Goal: Task Accomplishment & Management: Manage account settings

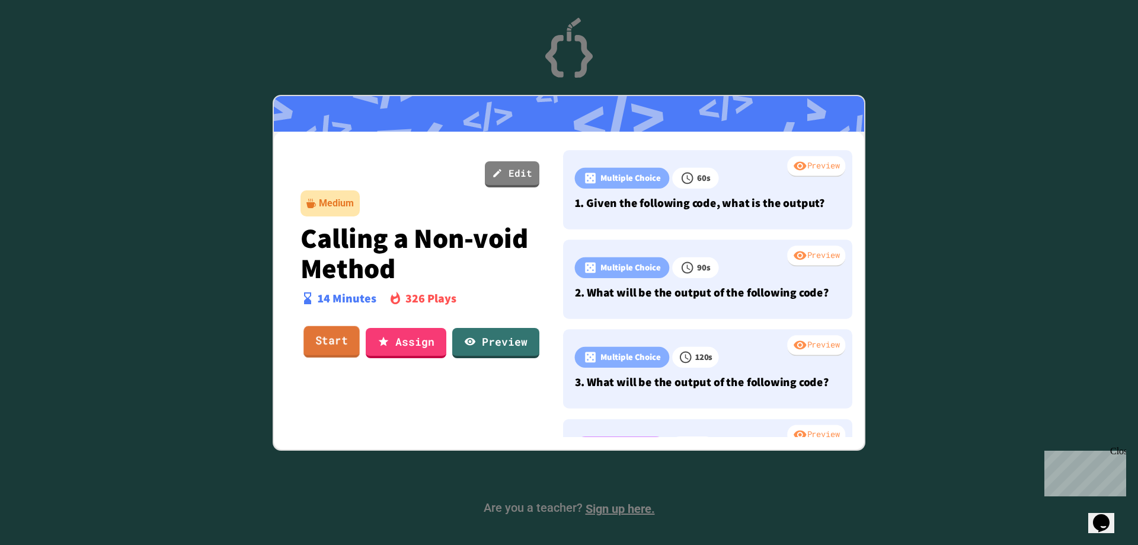
click at [336, 337] on link "Start" at bounding box center [331, 342] width 56 height 32
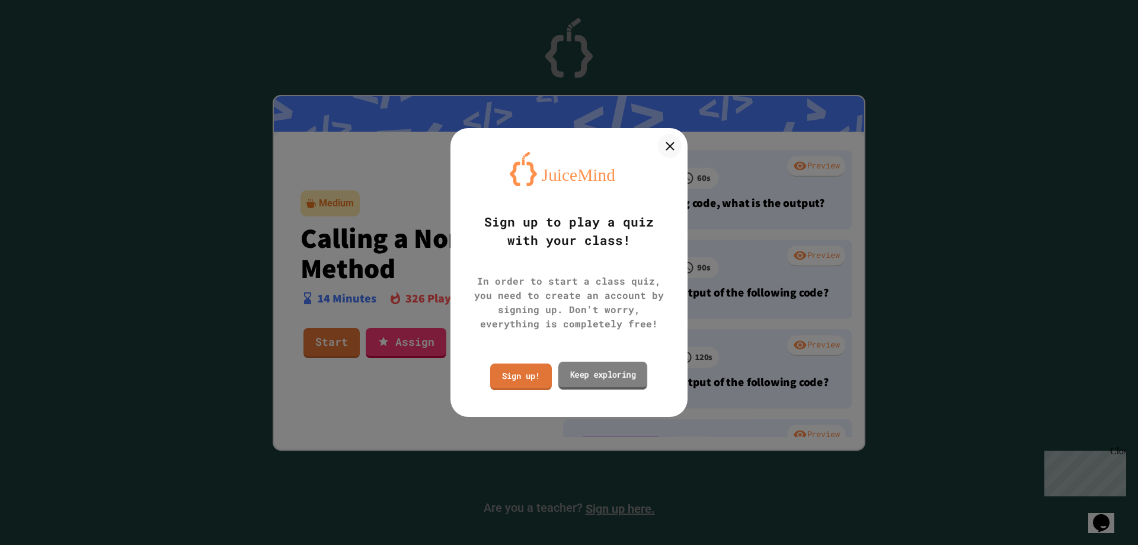
click at [593, 377] on link "Keep exploring" at bounding box center [602, 376] width 89 height 28
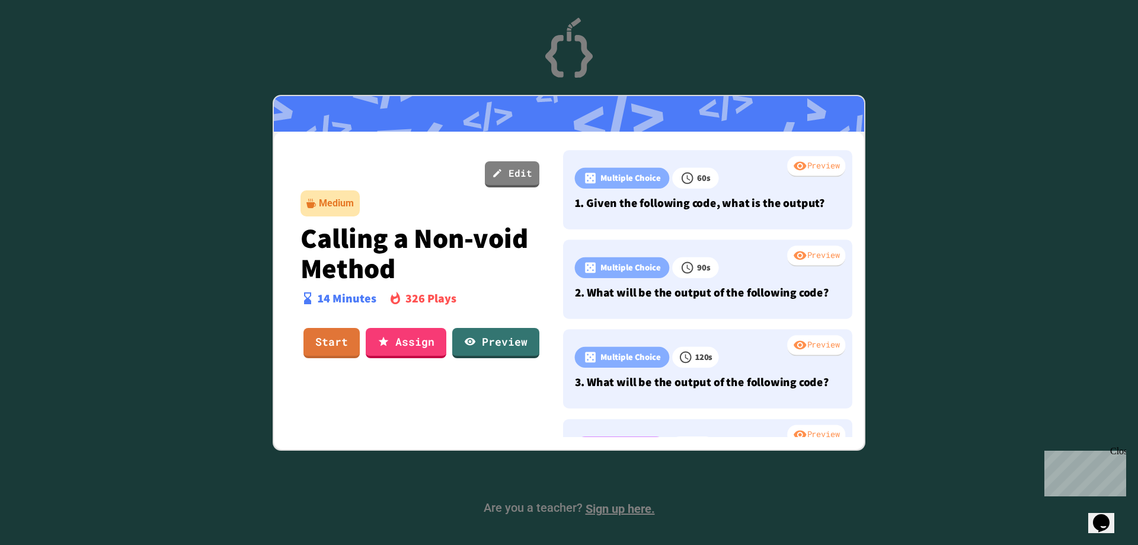
click at [940, 113] on div at bounding box center [569, 272] width 1138 height 545
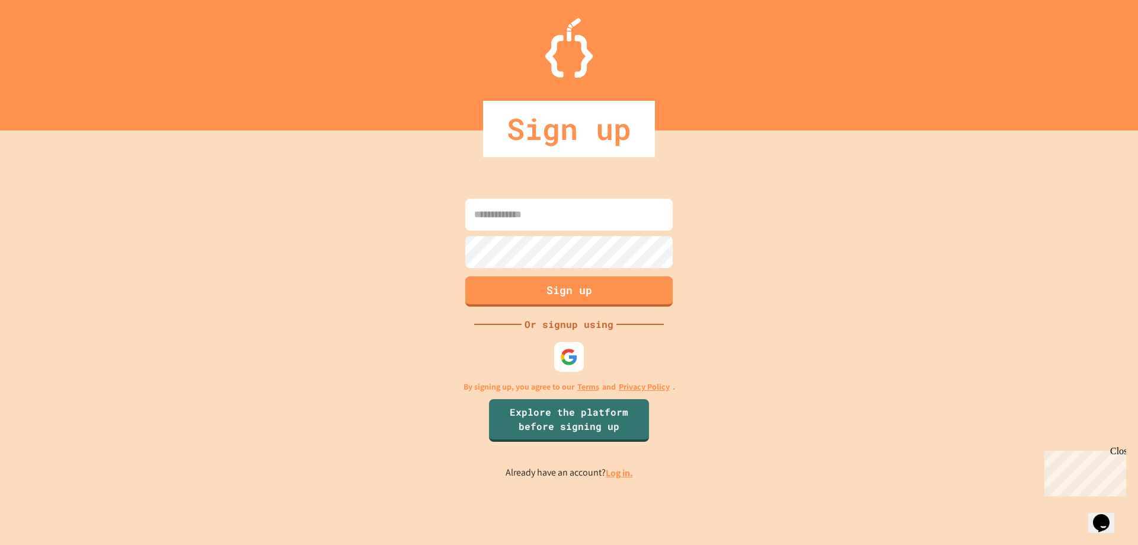
click at [623, 218] on input at bounding box center [568, 215] width 207 height 32
click at [565, 353] on img at bounding box center [570, 357] width 20 height 20
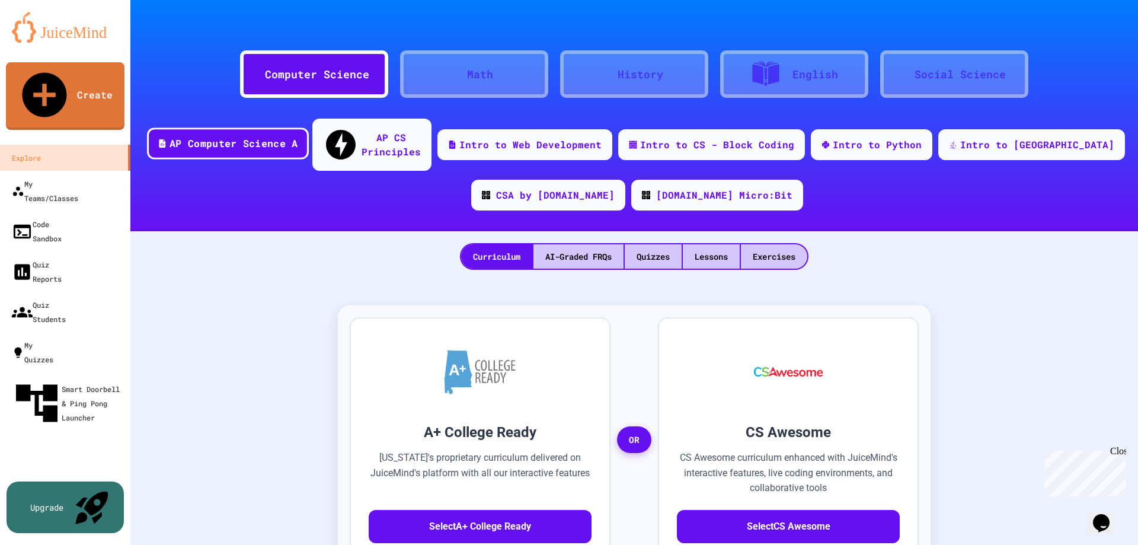
click at [285, 136] on div "AP Computer Science A" at bounding box center [234, 143] width 128 height 15
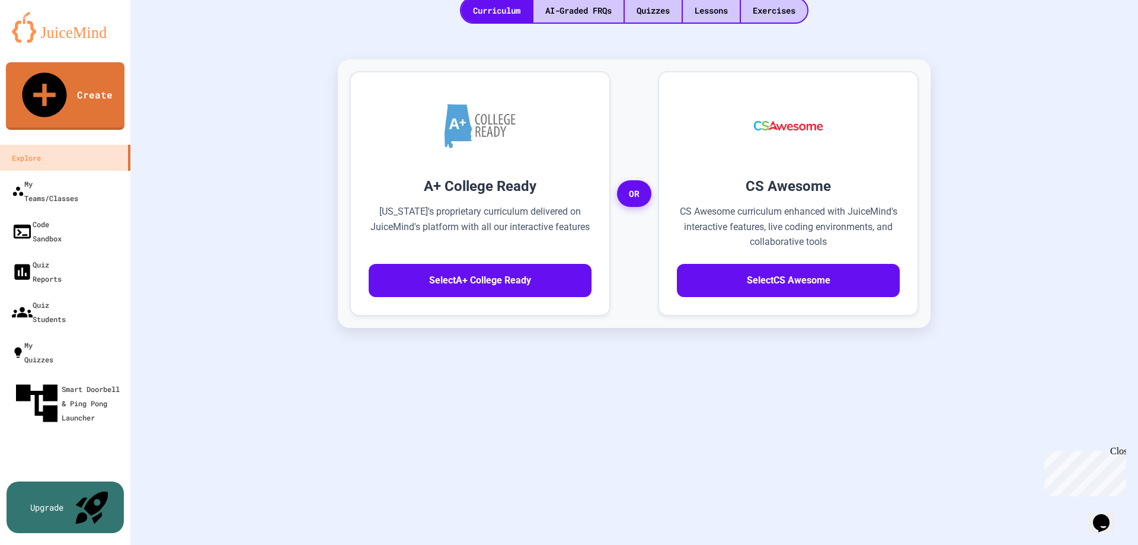
scroll to position [258, 0]
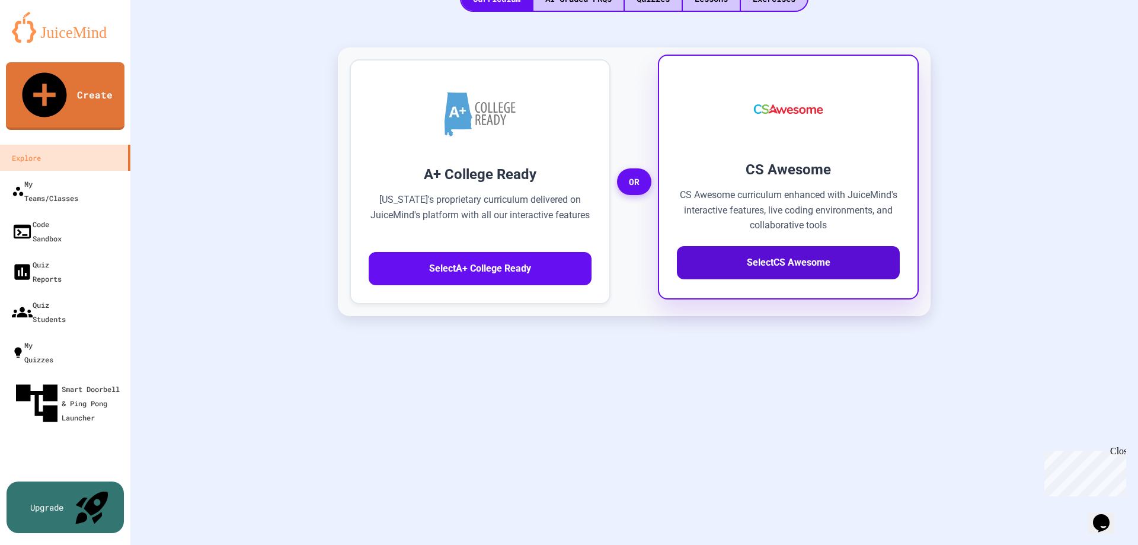
click at [762, 246] on button "Select CS Awesome" at bounding box center [788, 262] width 223 height 33
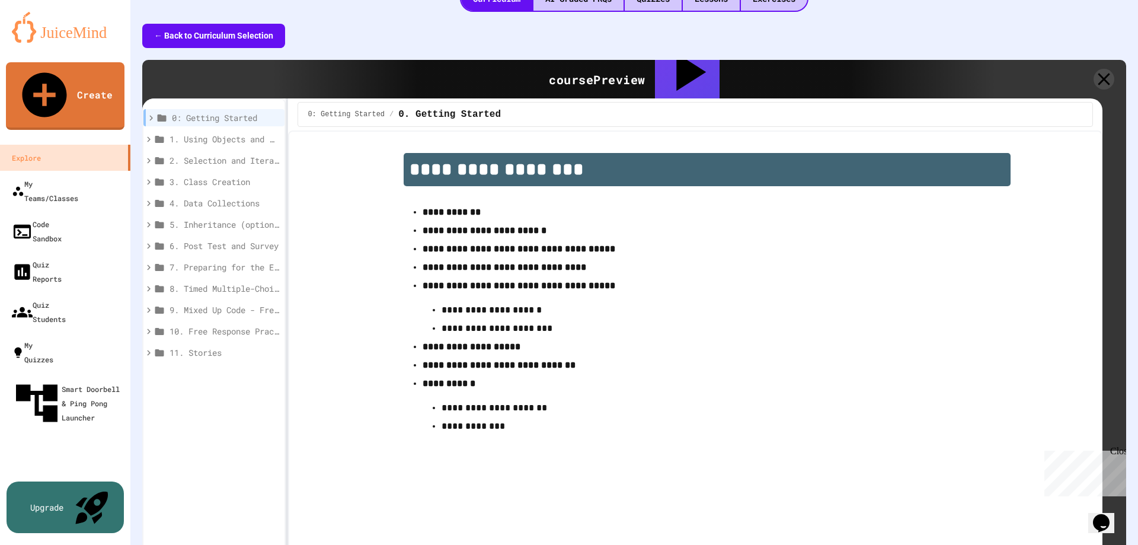
click at [148, 136] on icon at bounding box center [149, 138] width 4 height 5
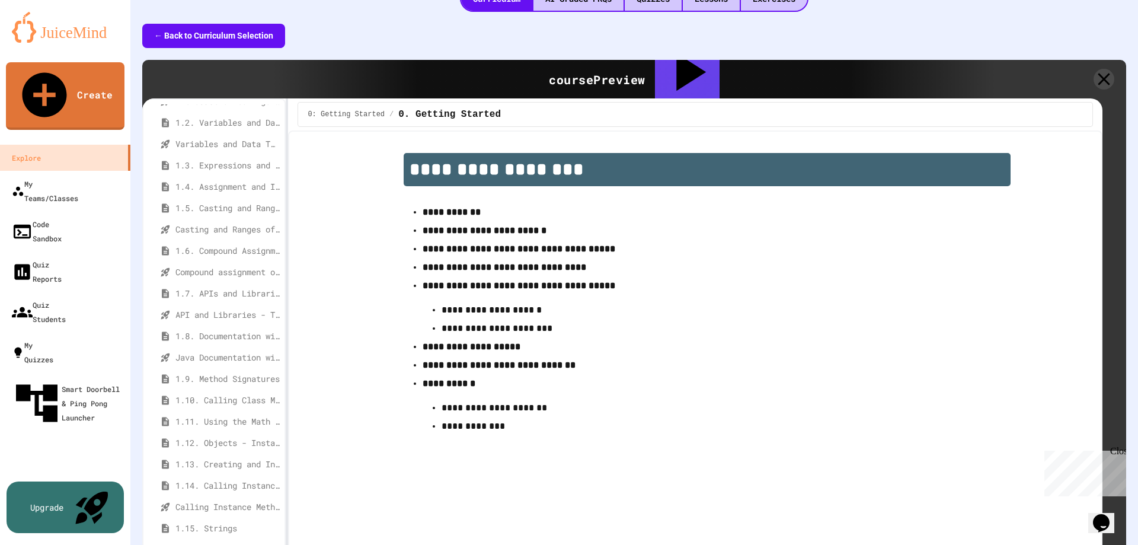
scroll to position [119, 0]
click at [228, 356] on span "1.10. Calling Class Methods" at bounding box center [225, 362] width 100 height 12
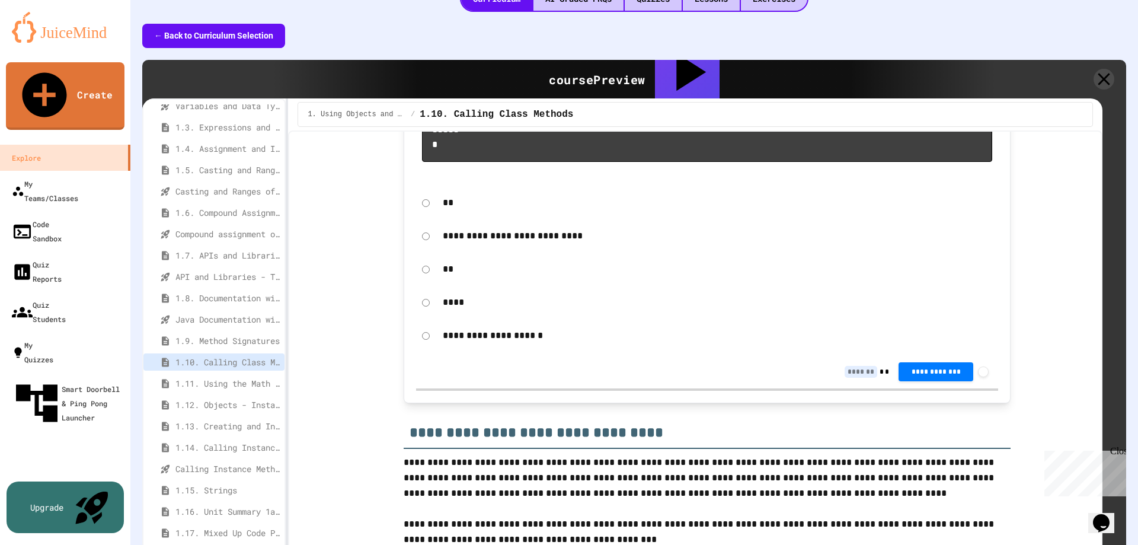
scroll to position [2352, 0]
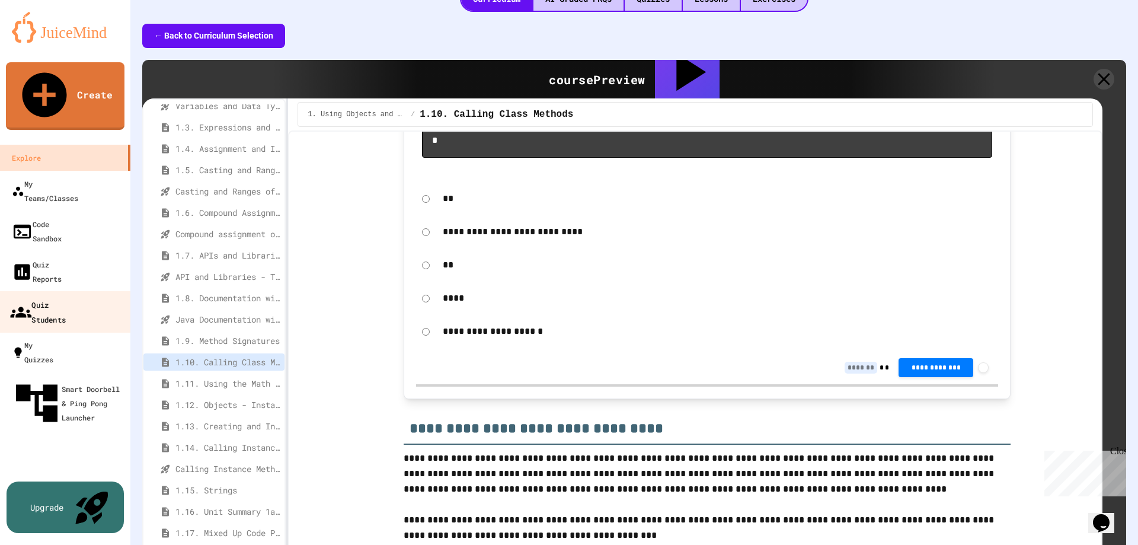
click at [66, 297] on div "Quiz Students" at bounding box center [38, 311] width 56 height 29
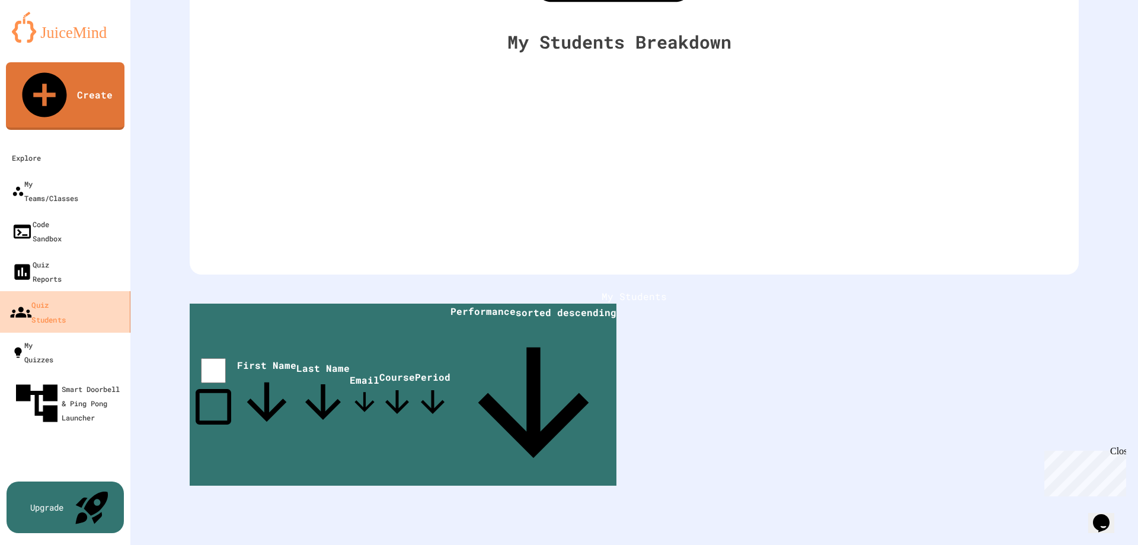
scroll to position [8, 0]
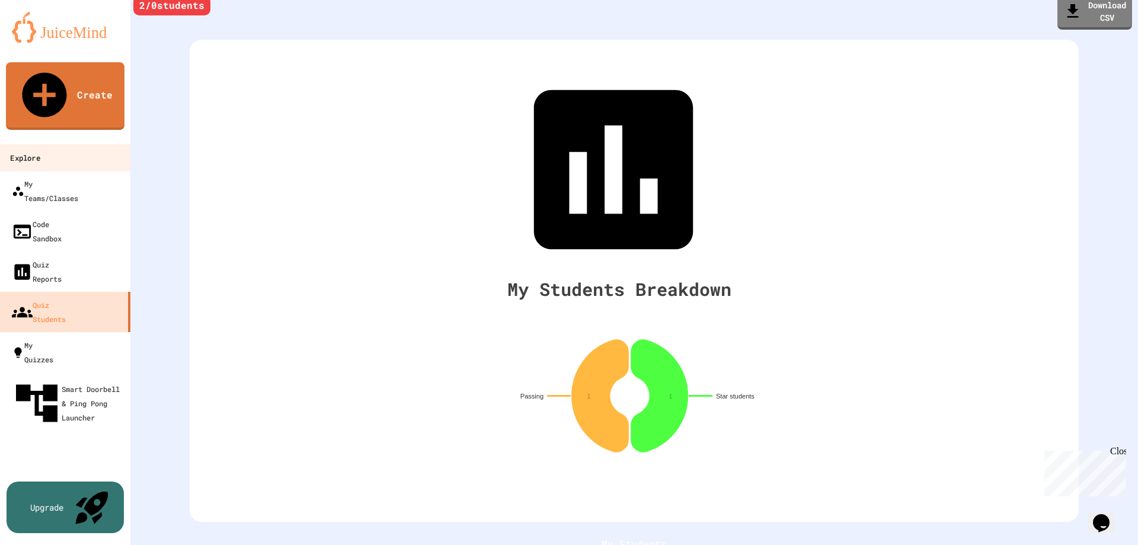
click at [40, 151] on div "Explore" at bounding box center [25, 158] width 30 height 15
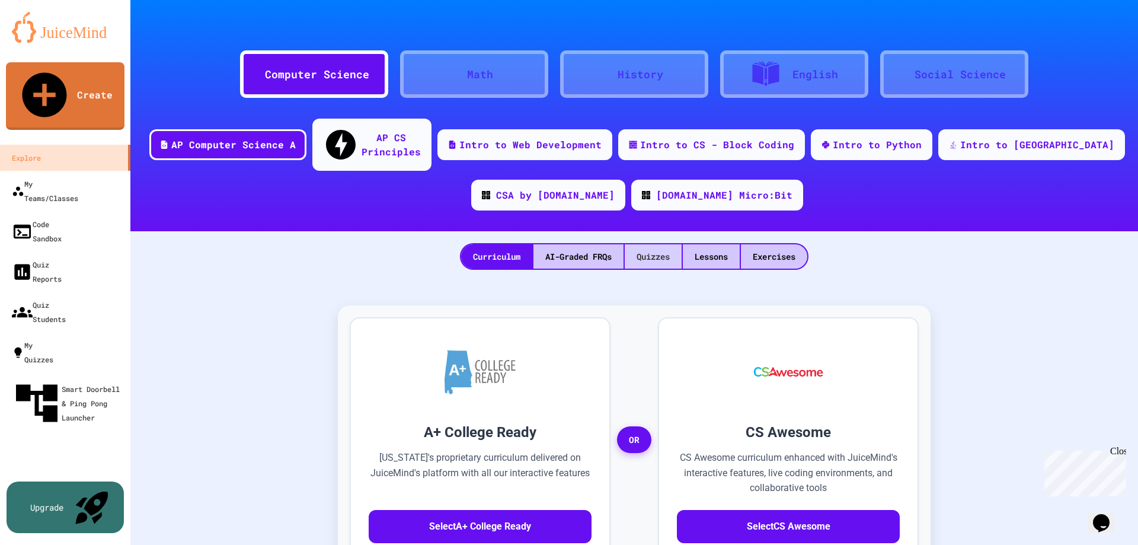
click at [665, 244] on div "Quizzes" at bounding box center [653, 256] width 57 height 24
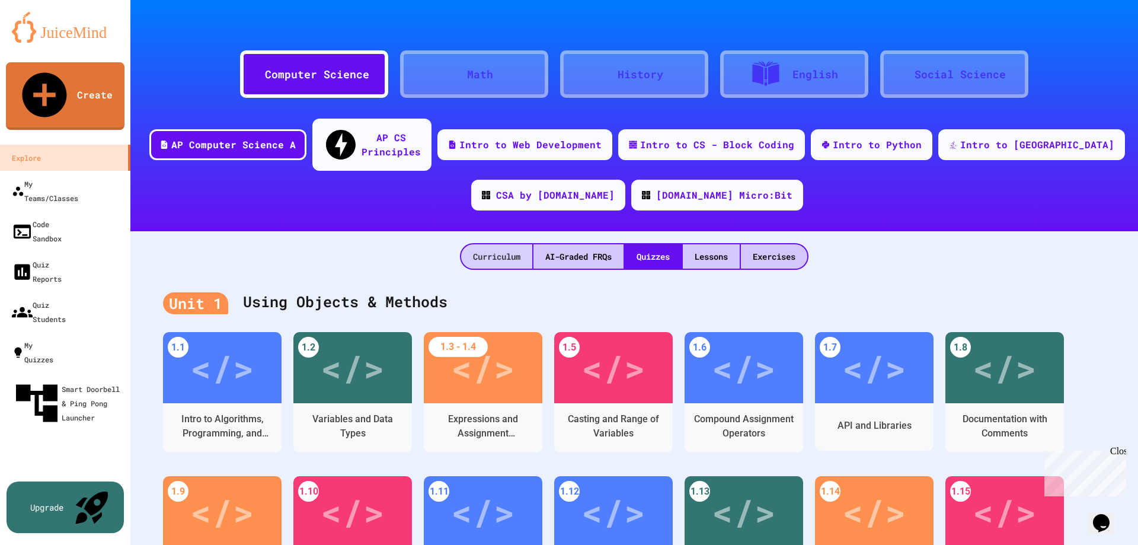
click at [468, 244] on div "Curriculum" at bounding box center [496, 256] width 71 height 24
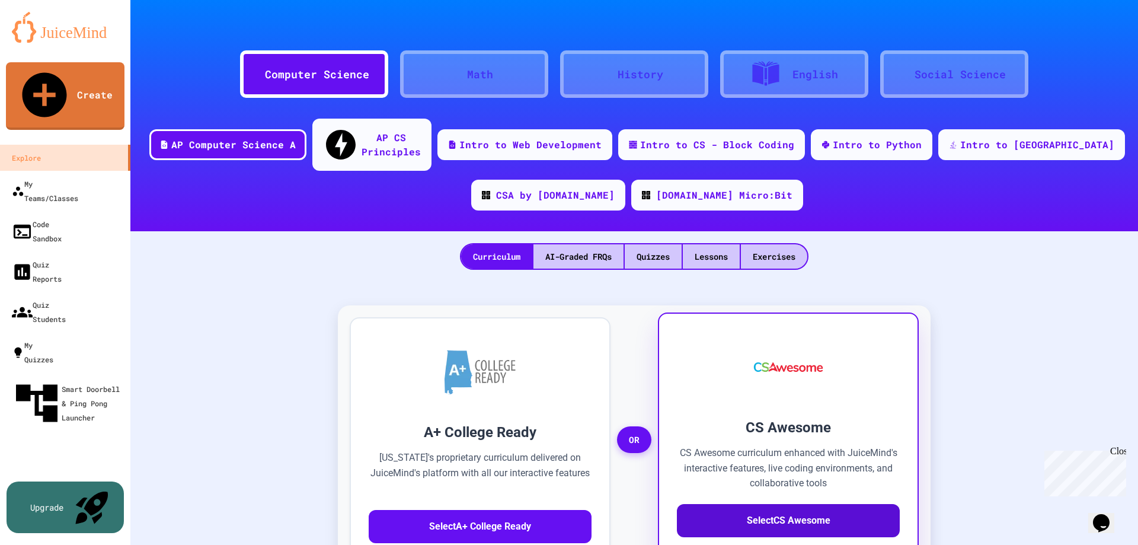
click at [760, 504] on button "Select CS Awesome" at bounding box center [788, 520] width 223 height 33
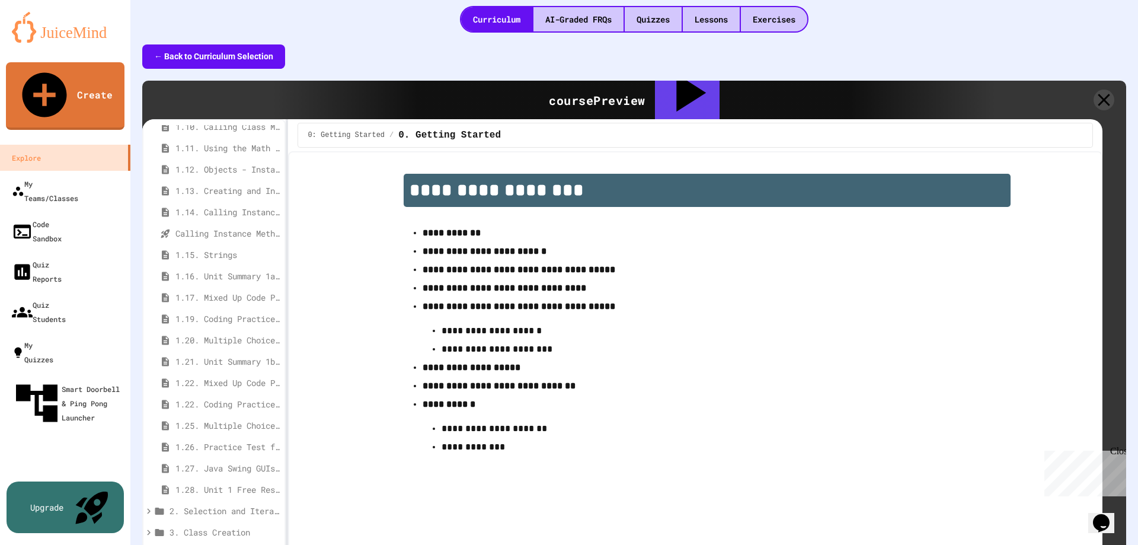
scroll to position [354, 0]
click at [239, 504] on span "1.28. Unit 1 Free Response Question (FRQ) Practice" at bounding box center [225, 510] width 100 height 12
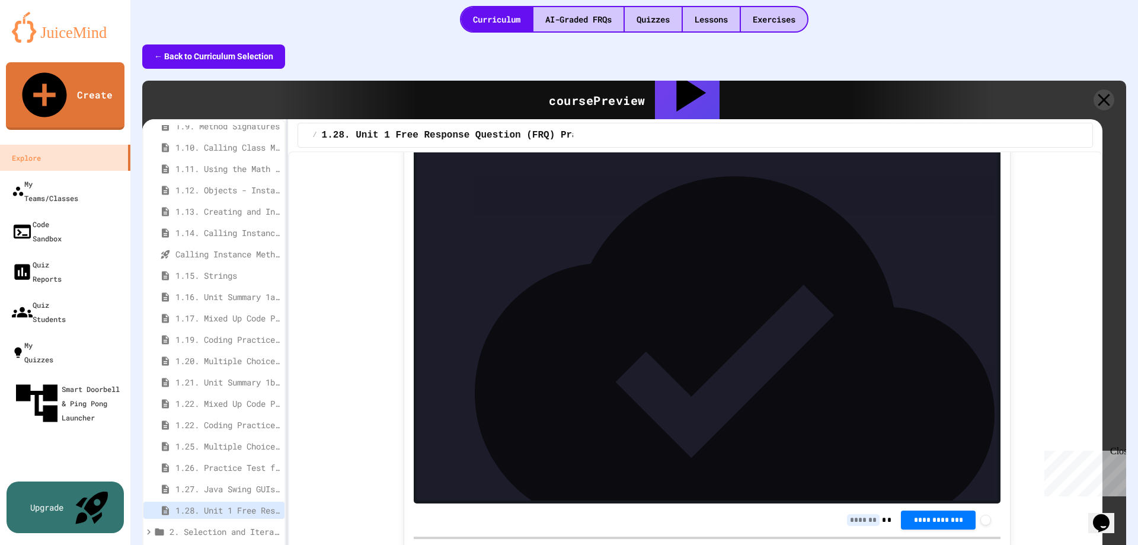
scroll to position [963, 0]
click at [235, 461] on span "1.26. Practice Test for Objects (1.12-1.14)" at bounding box center [225, 467] width 100 height 12
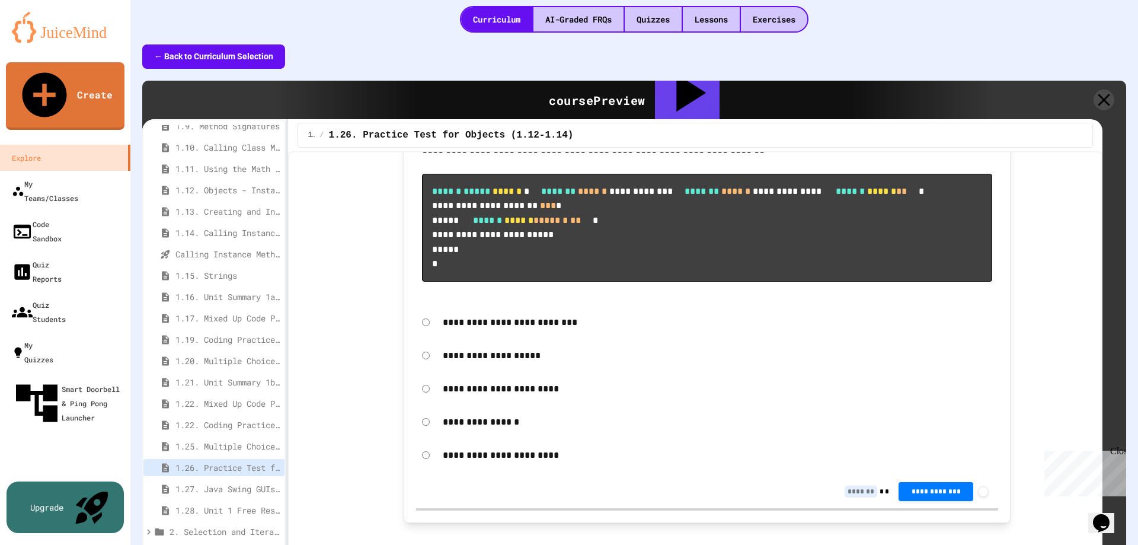
scroll to position [1541, 0]
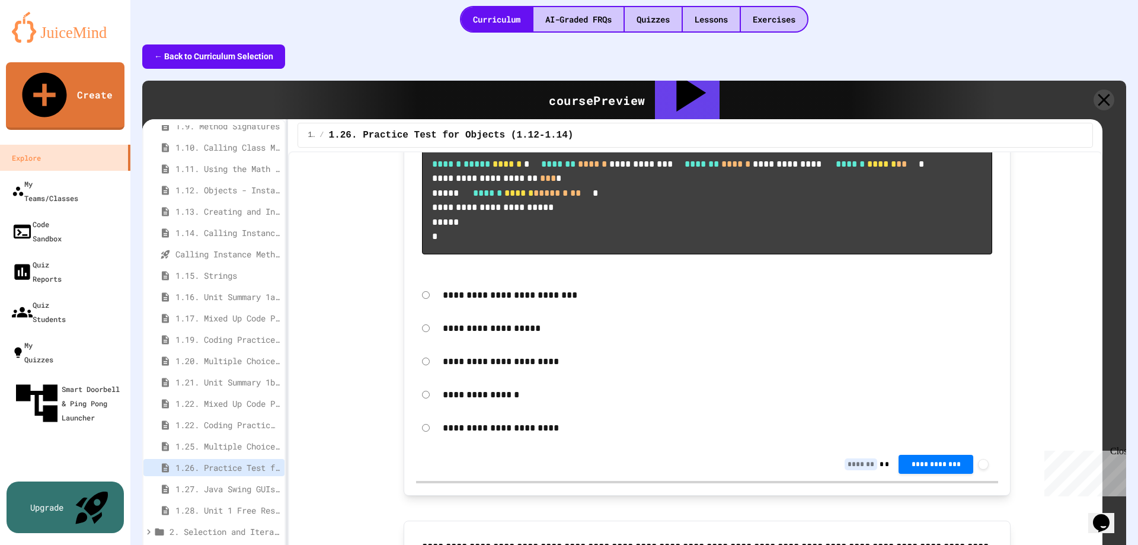
click at [228, 418] on span "1.22. Coding Practice 1b (1.7-1.15)" at bounding box center [225, 424] width 100 height 12
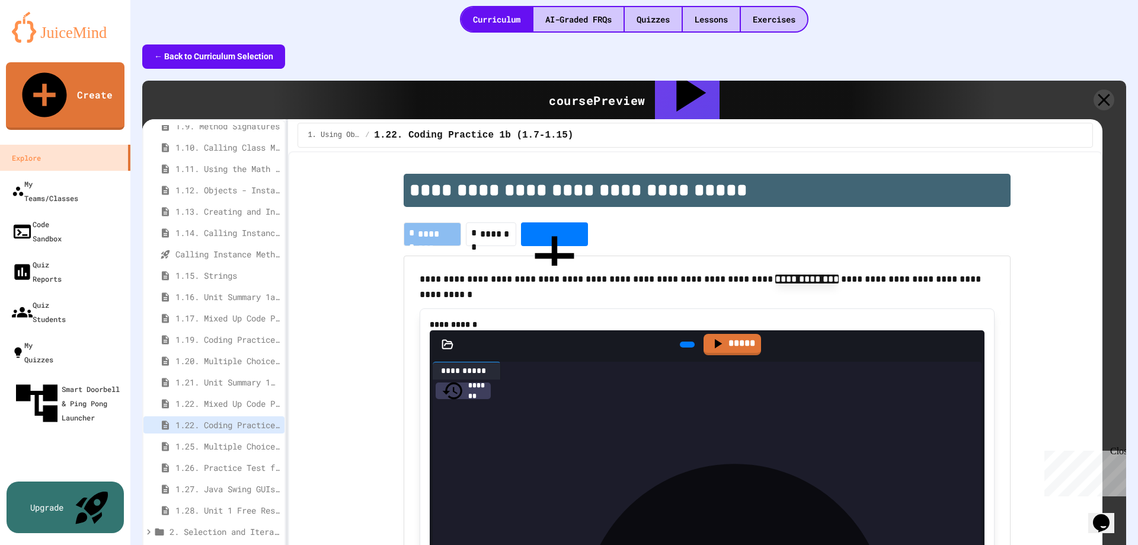
click at [229, 376] on span "1.21. Unit Summary 1b (1.7-1.15)" at bounding box center [225, 382] width 100 height 12
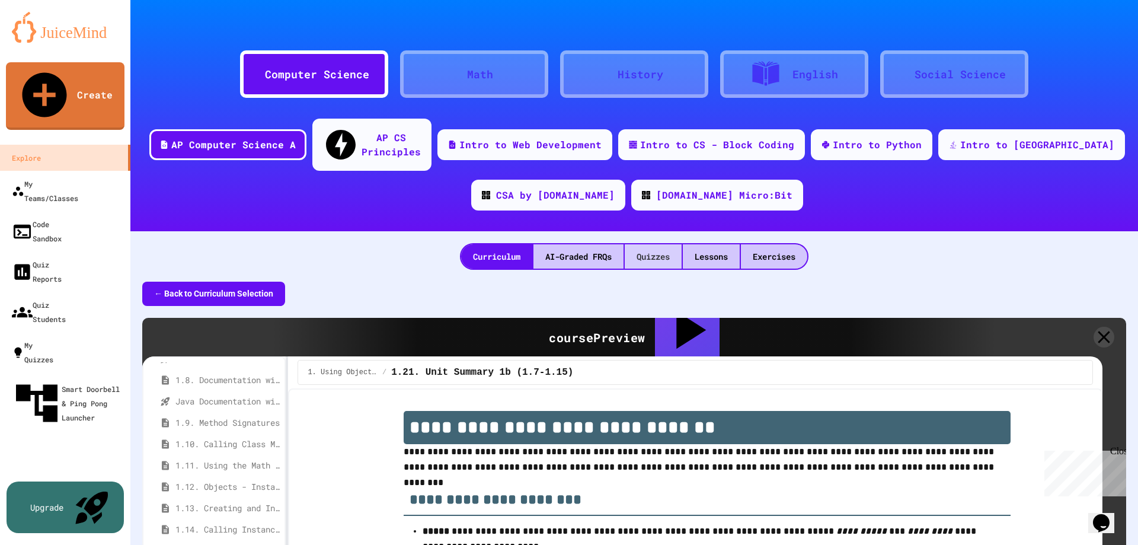
click at [647, 244] on div "Quizzes" at bounding box center [653, 256] width 57 height 24
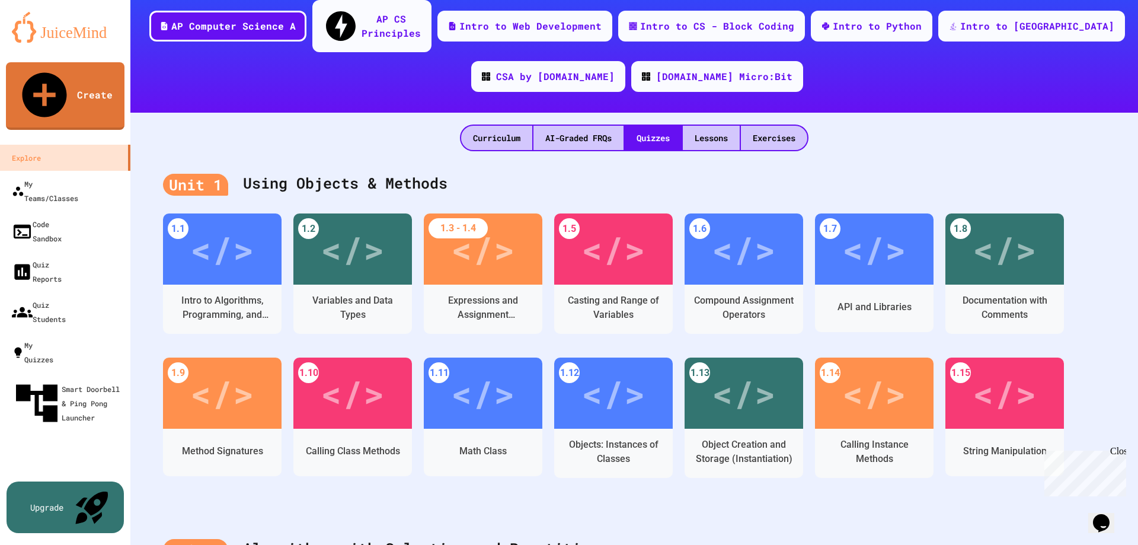
scroll to position [178, 0]
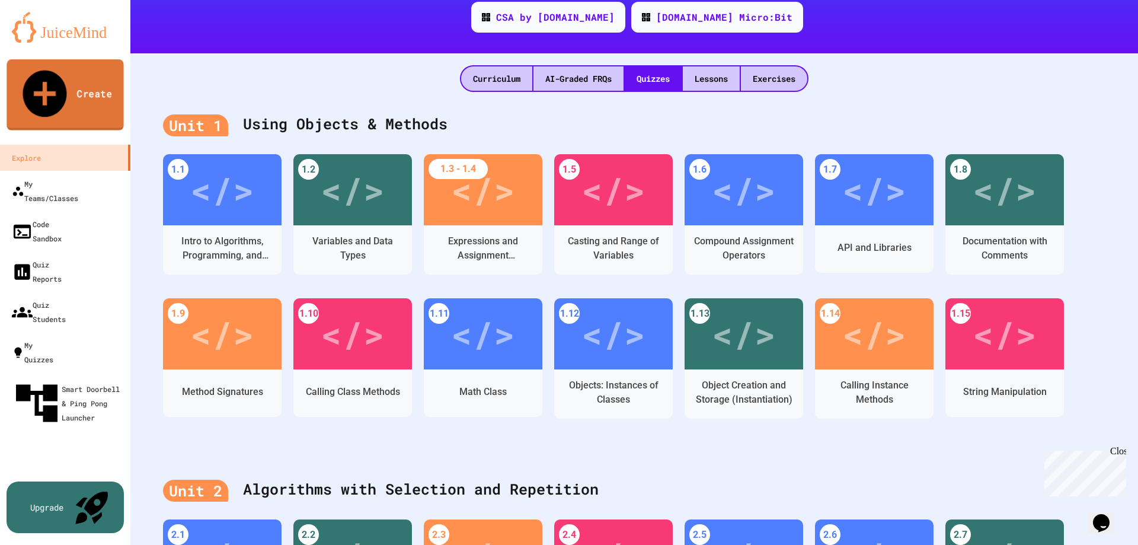
click at [46, 80] on icon at bounding box center [45, 94] width 44 height 47
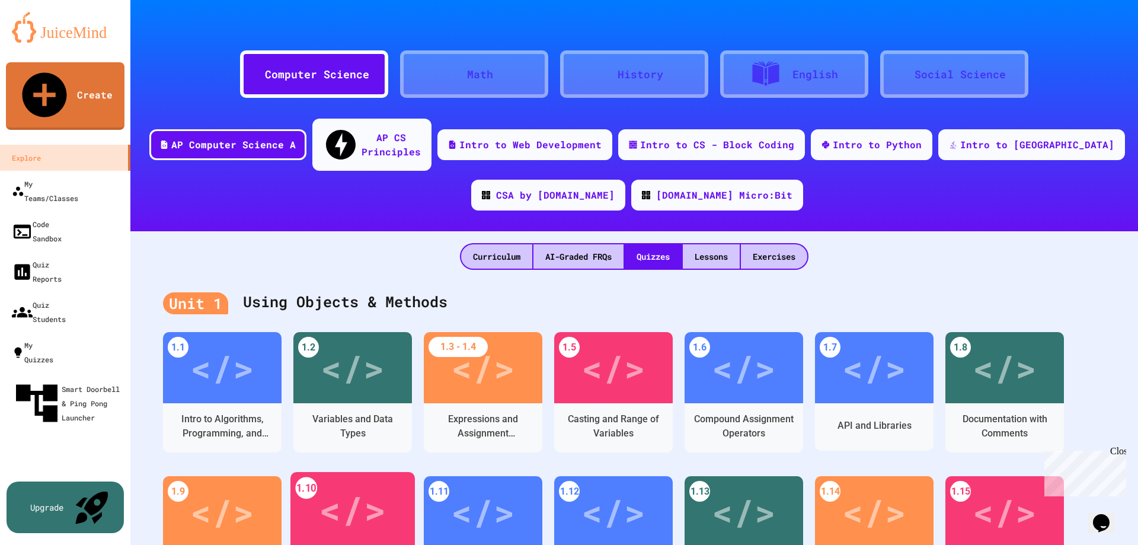
click at [331, 485] on div "</>" at bounding box center [352, 509] width 67 height 56
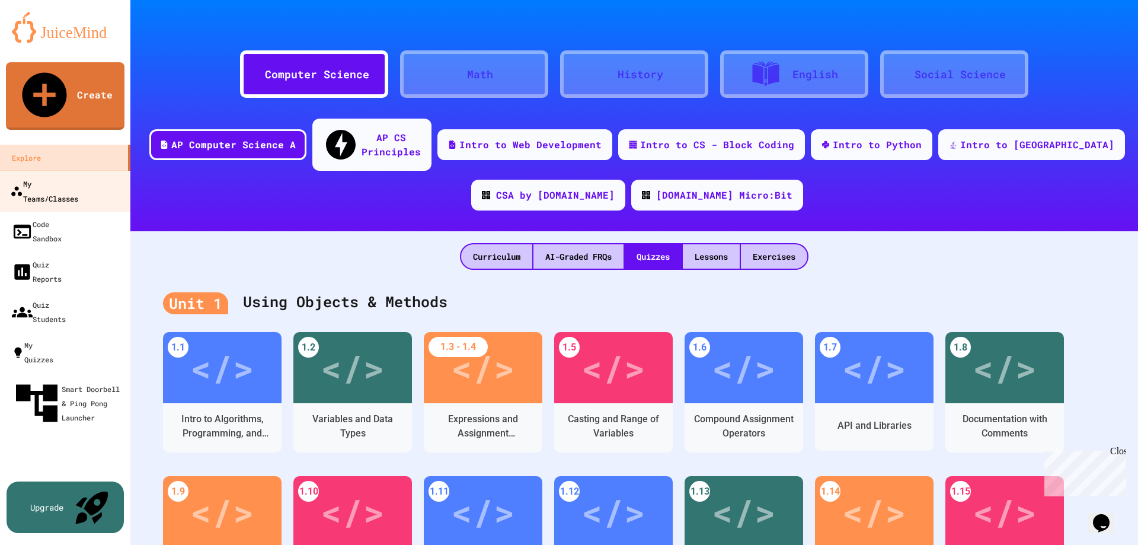
click at [72, 176] on div "My Teams/Classes" at bounding box center [44, 190] width 68 height 29
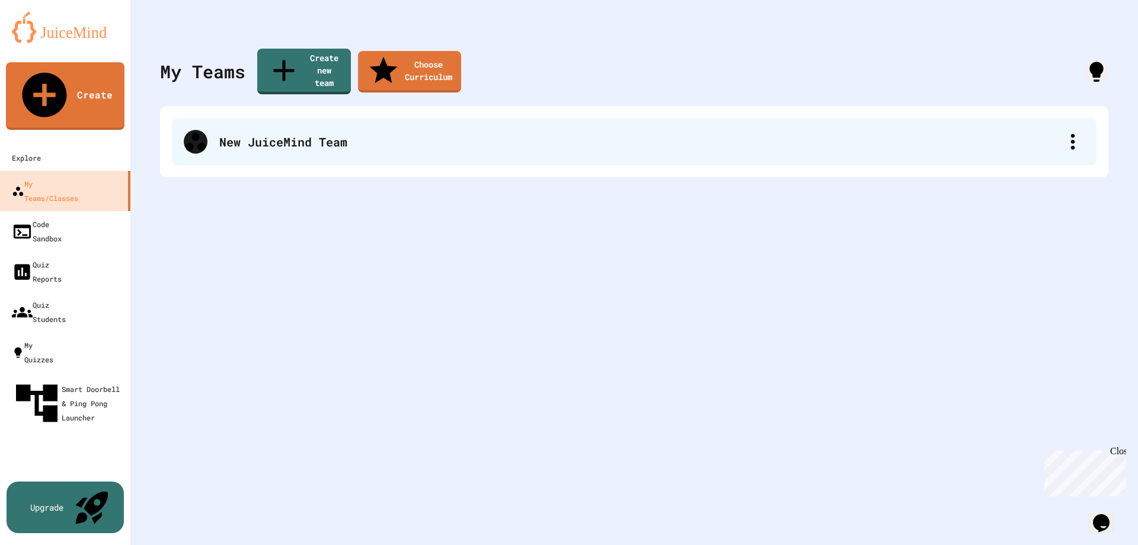
click at [900, 133] on div "New JuiceMind Team" at bounding box center [640, 142] width 842 height 18
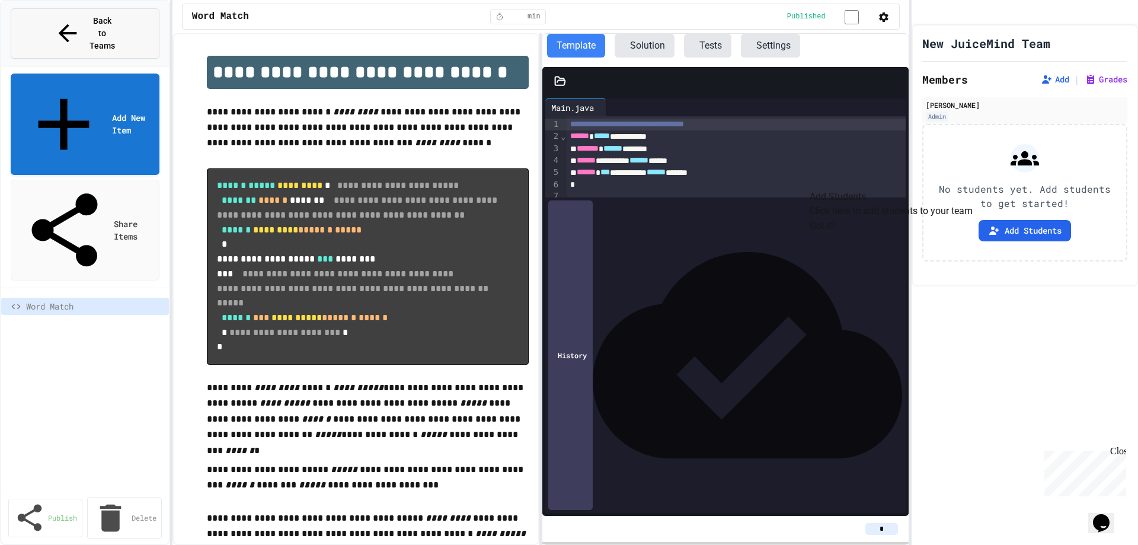
click at [88, 20] on span "Back to Teams" at bounding box center [102, 33] width 28 height 37
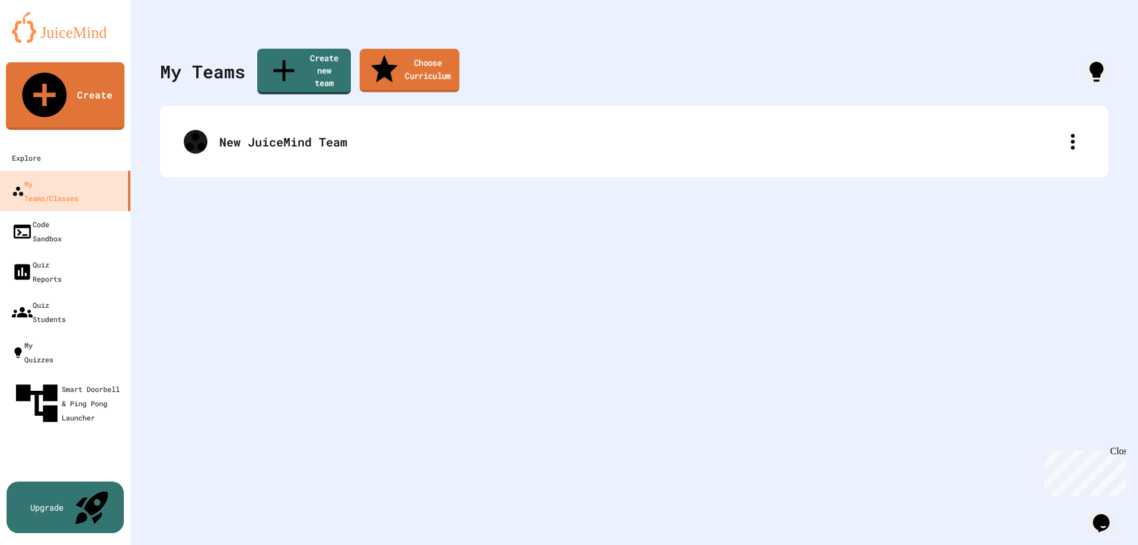
click at [394, 58] on link "Choose Curriculum" at bounding box center [410, 71] width 100 height 44
type input "**********"
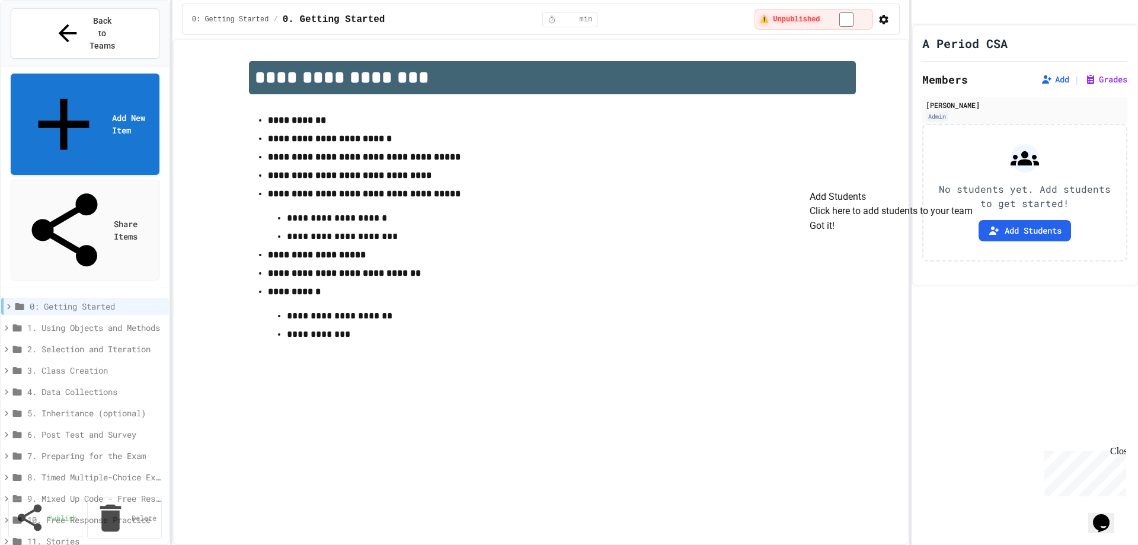
click at [835, 233] on button "Got it!" at bounding box center [822, 226] width 25 height 14
click at [1041, 85] on icon at bounding box center [1047, 79] width 12 height 12
click at [1028, 241] on button "Add Students" at bounding box center [1025, 230] width 92 height 21
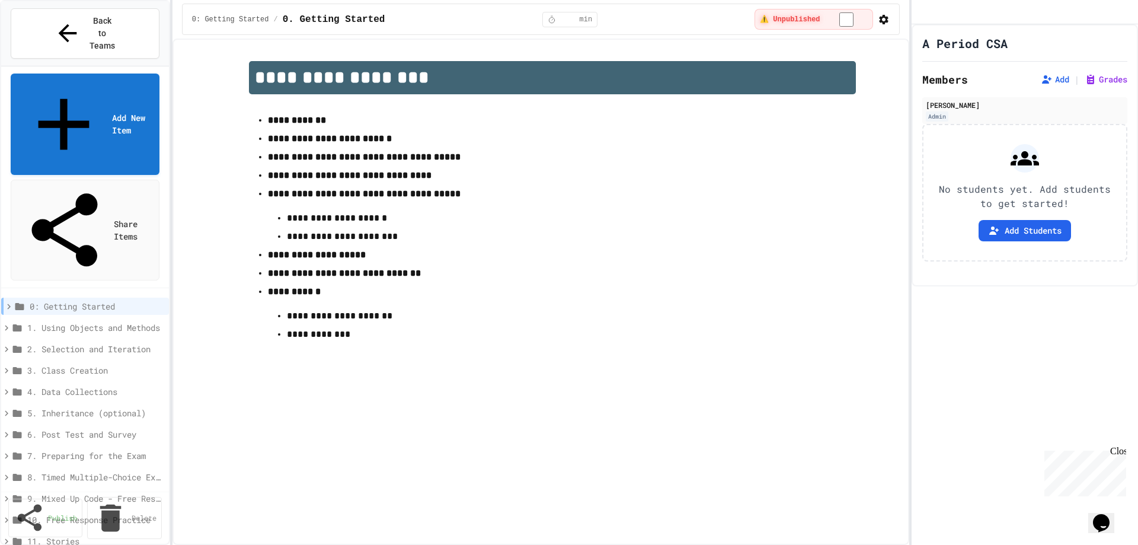
click at [5, 322] on icon at bounding box center [6, 327] width 11 height 11
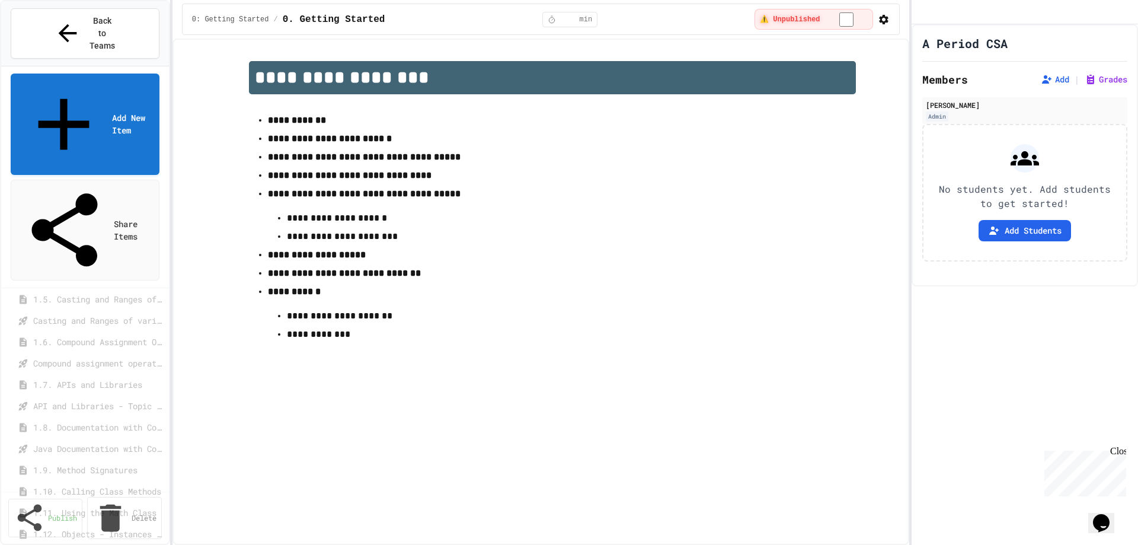
click at [72, 464] on span "1.9. Method Signatures" at bounding box center [95, 470] width 124 height 12
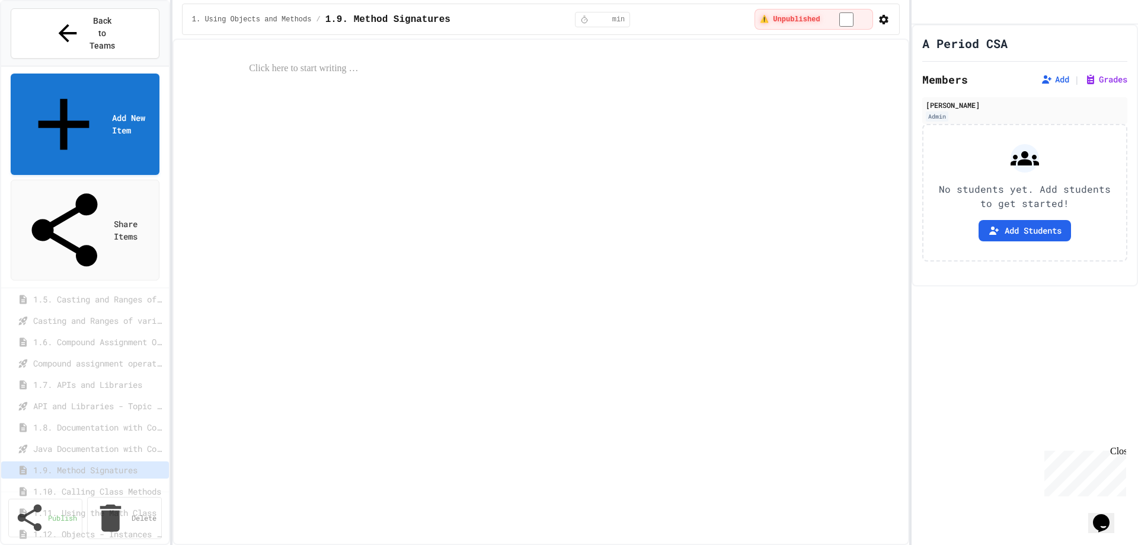
select select "***"
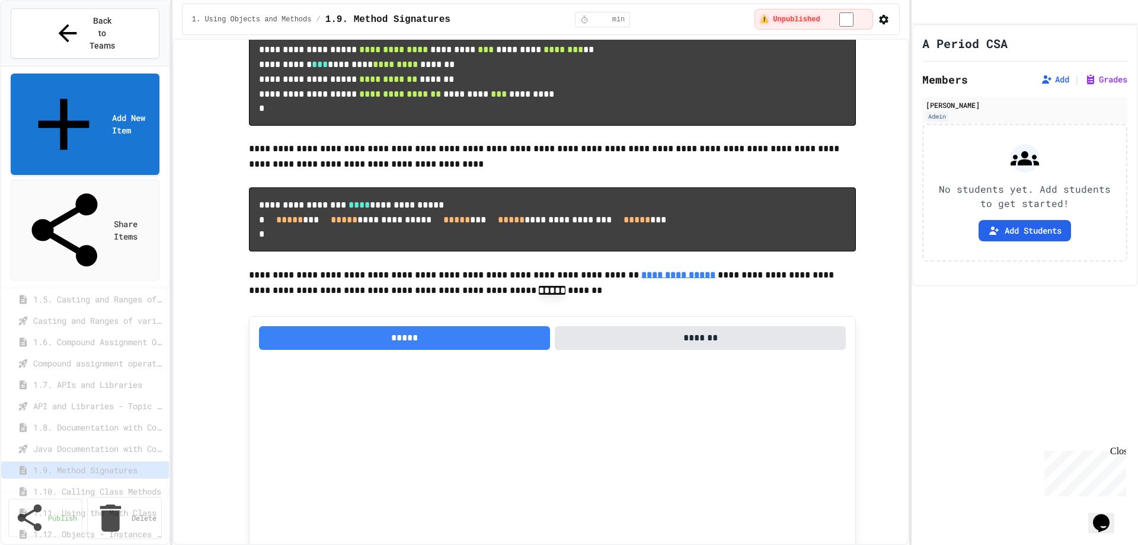
scroll to position [4384, 0]
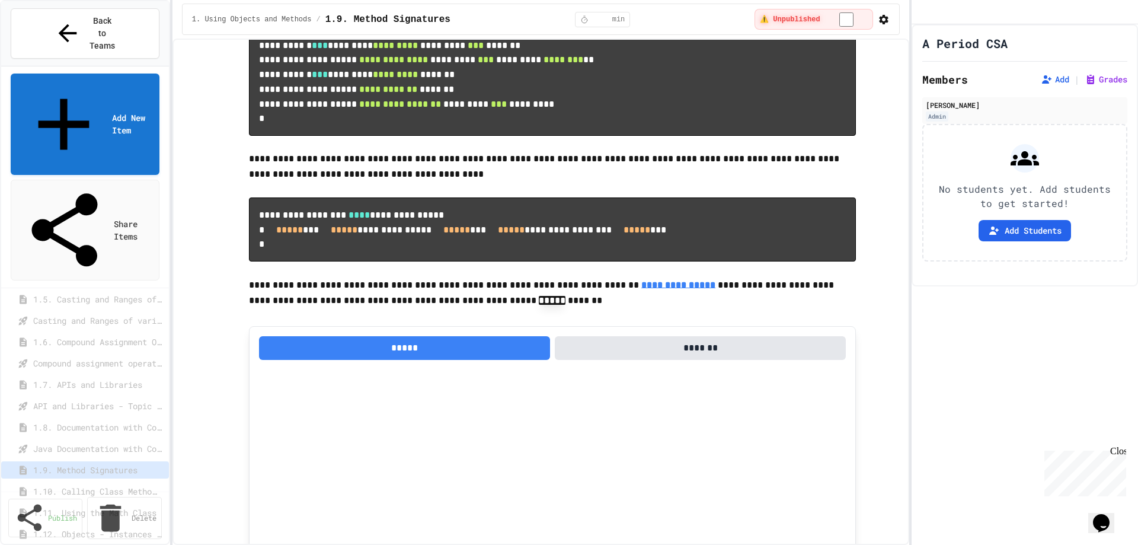
click at [97, 485] on span "1.10. Calling Class Methods" at bounding box center [95, 491] width 124 height 12
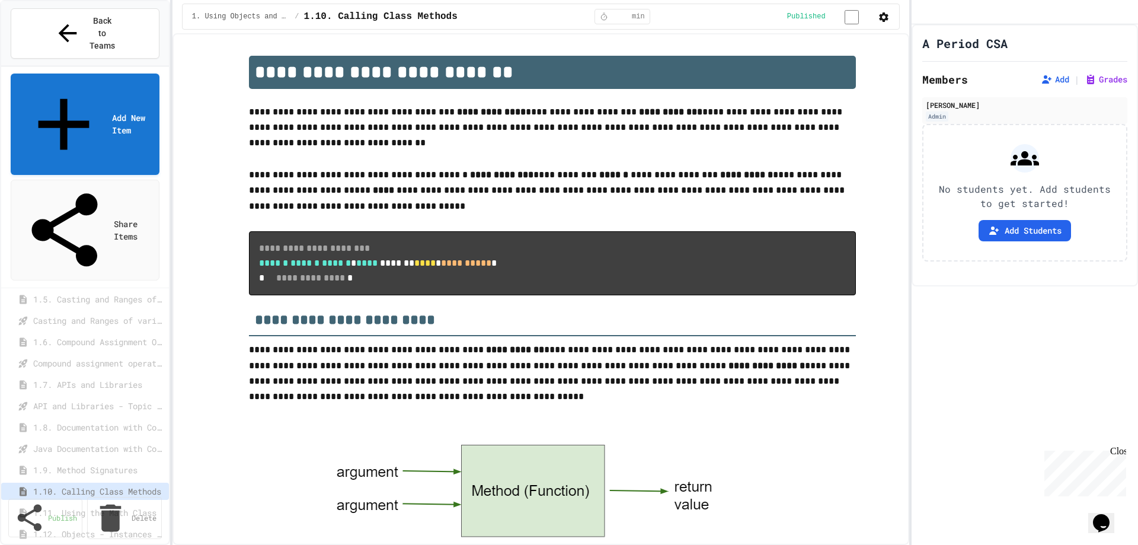
click at [84, 506] on span "1.11. Using the Math Class" at bounding box center [95, 512] width 124 height 12
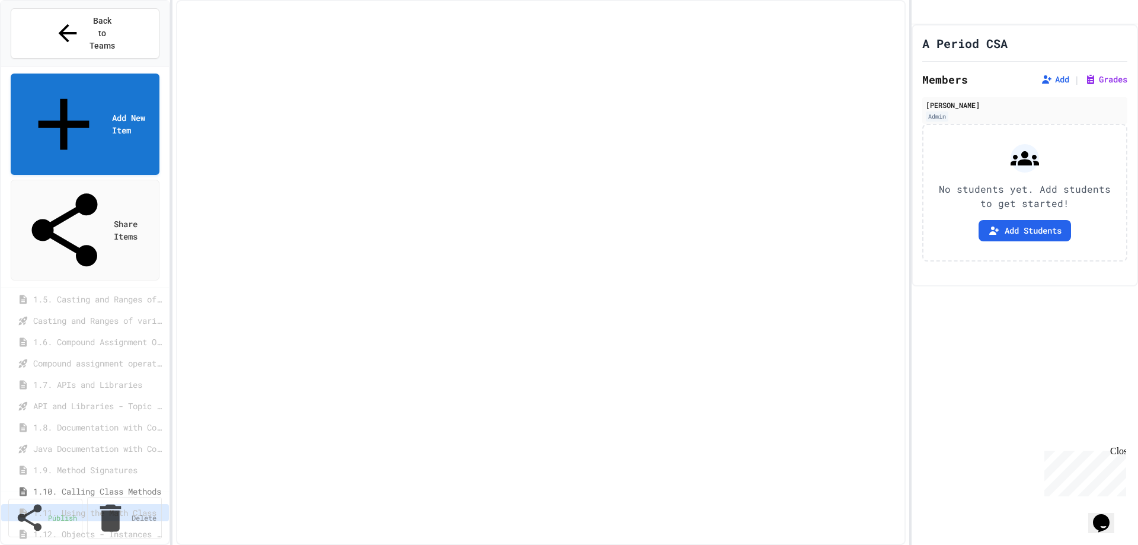
select select "***"
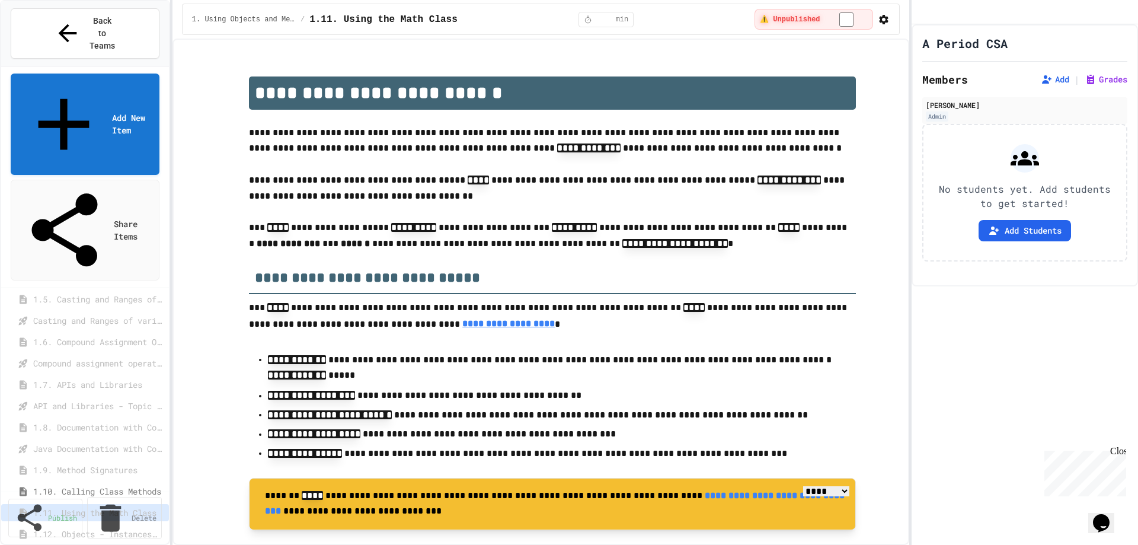
click at [96, 528] on span "1.12. Objects - Instances of Classes" at bounding box center [95, 534] width 124 height 12
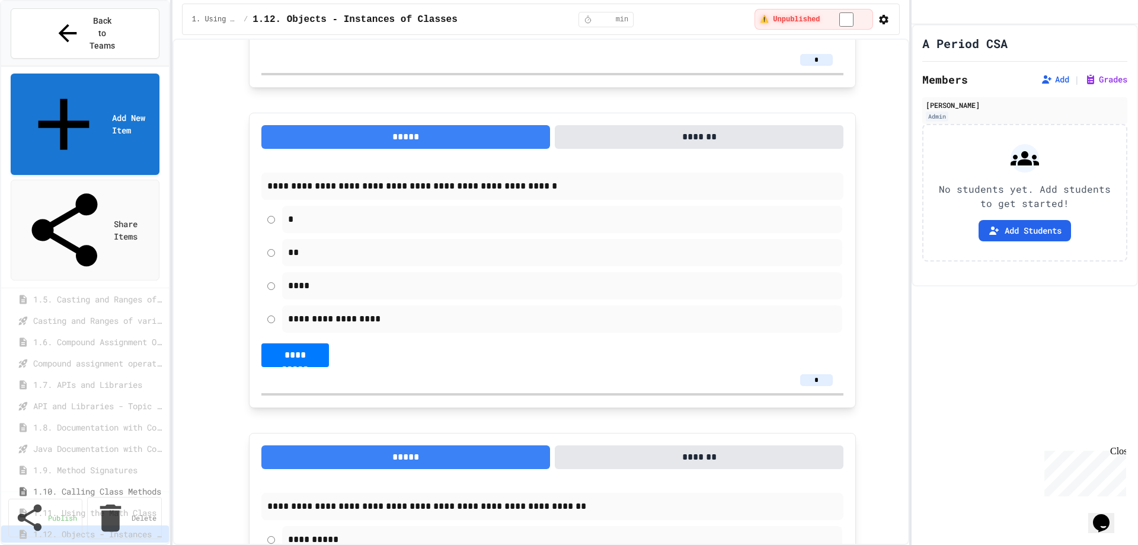
scroll to position [3319, 0]
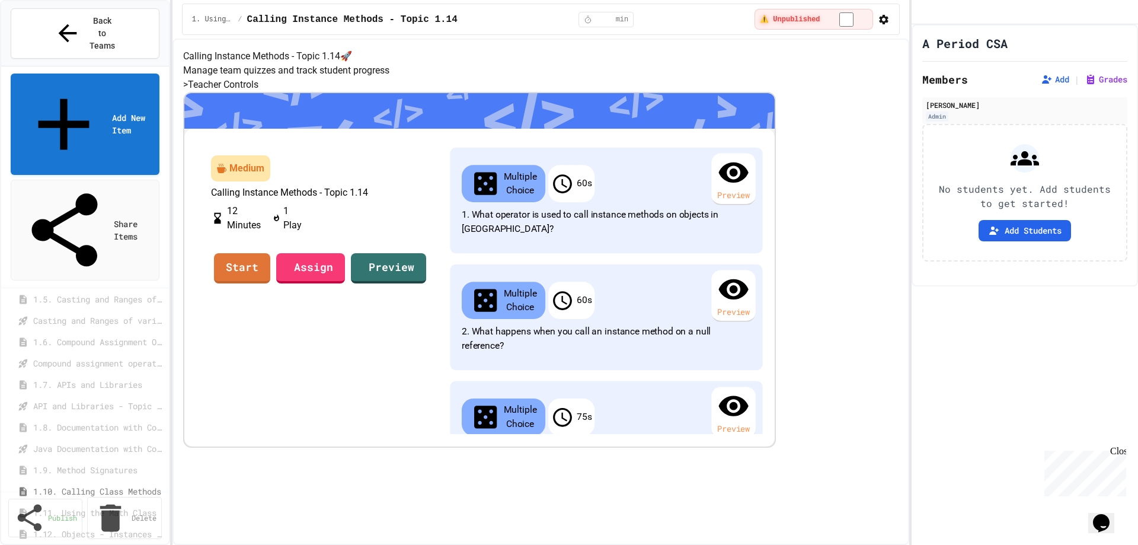
select select "***"
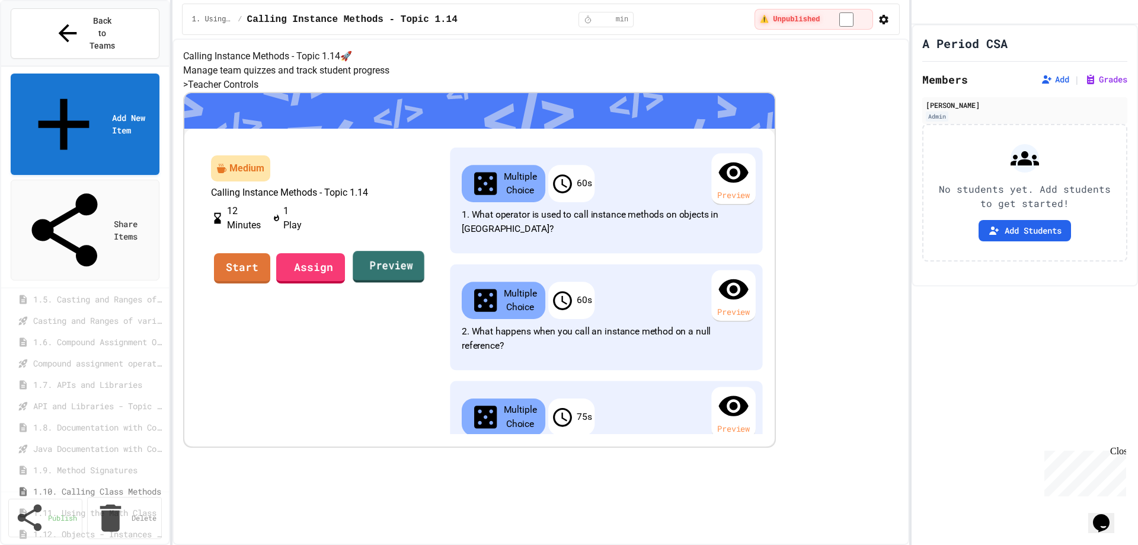
click at [424, 283] on link "Preview" at bounding box center [389, 267] width 72 height 32
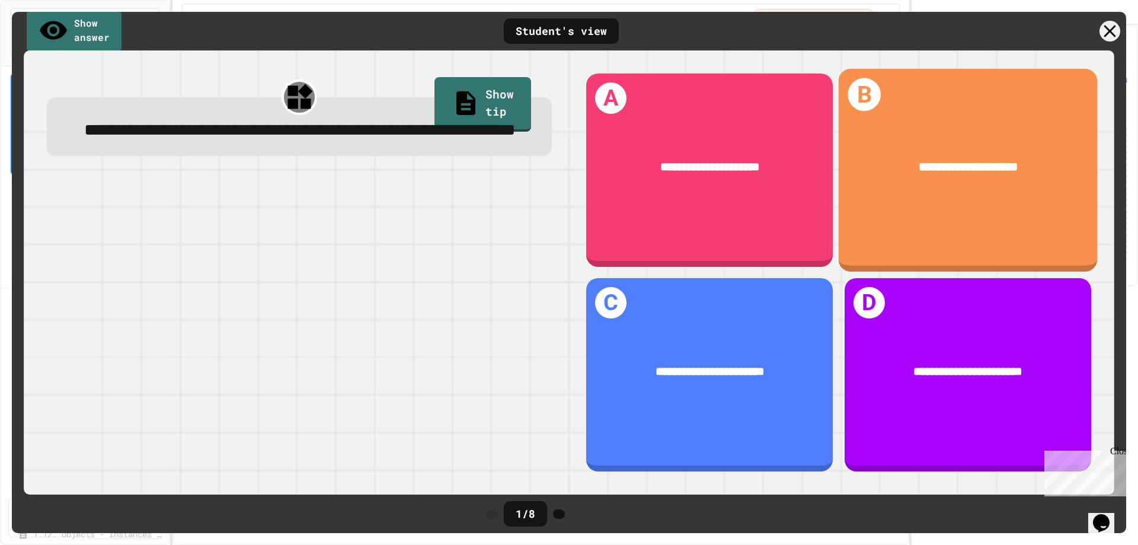
click at [886, 174] on div "**********" at bounding box center [968, 167] width 209 height 19
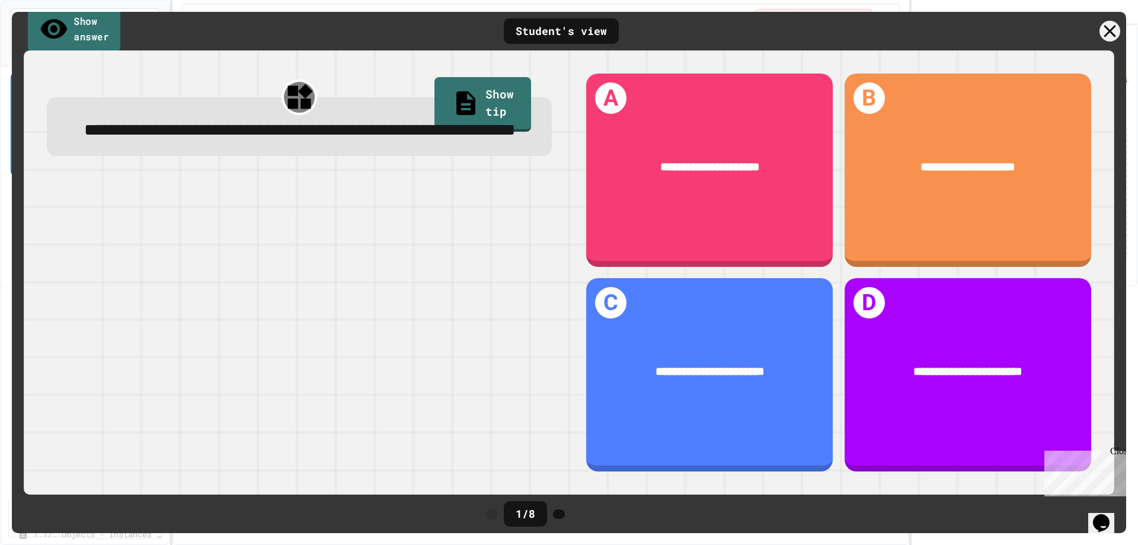
click at [56, 30] on link "Show answer" at bounding box center [74, 30] width 92 height 46
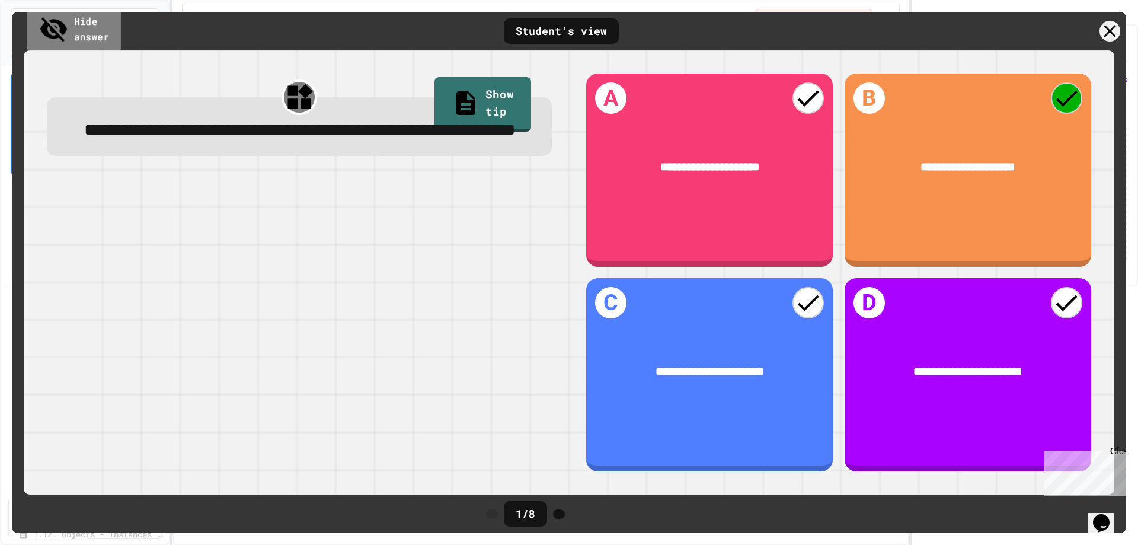
click at [56, 30] on link "Hide answer" at bounding box center [74, 30] width 94 height 46
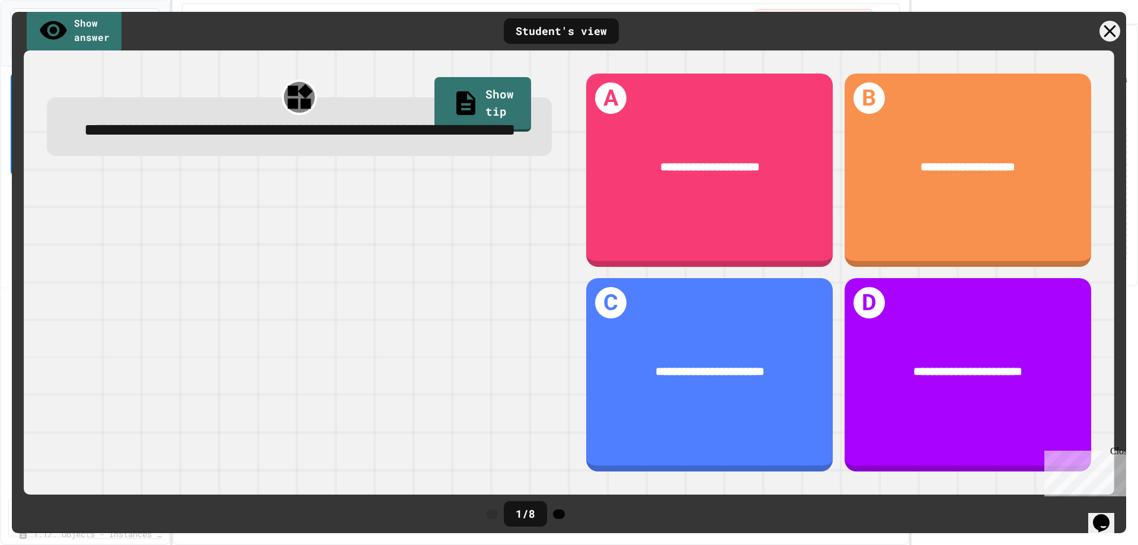
click at [571, 516] on icon at bounding box center [565, 520] width 9 height 9
click at [85, 30] on link "Show answer" at bounding box center [74, 30] width 97 height 46
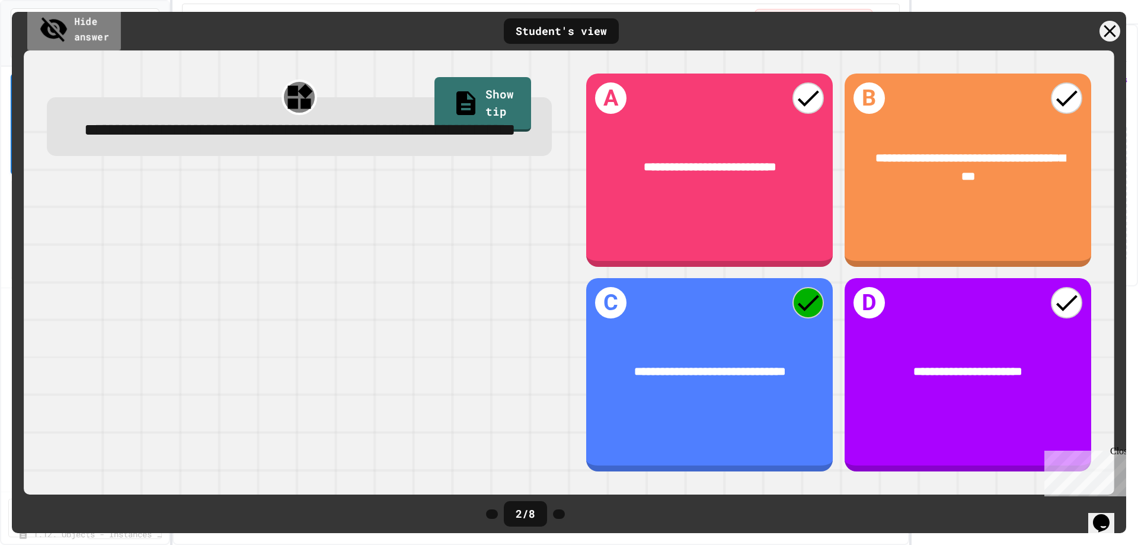
click at [85, 30] on link "Hide answer" at bounding box center [74, 30] width 94 height 46
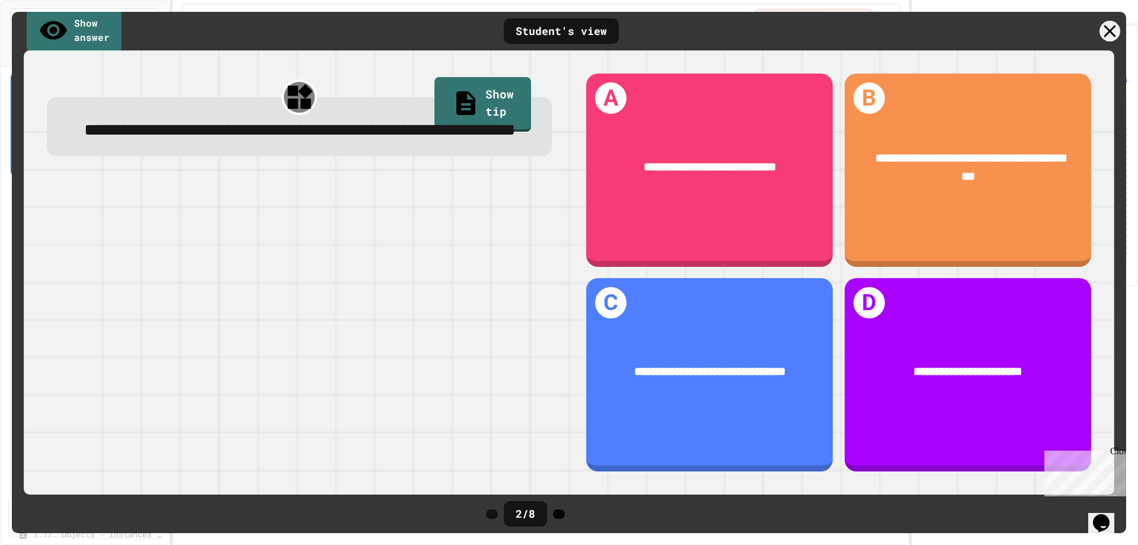
click at [571, 516] on icon at bounding box center [565, 520] width 9 height 9
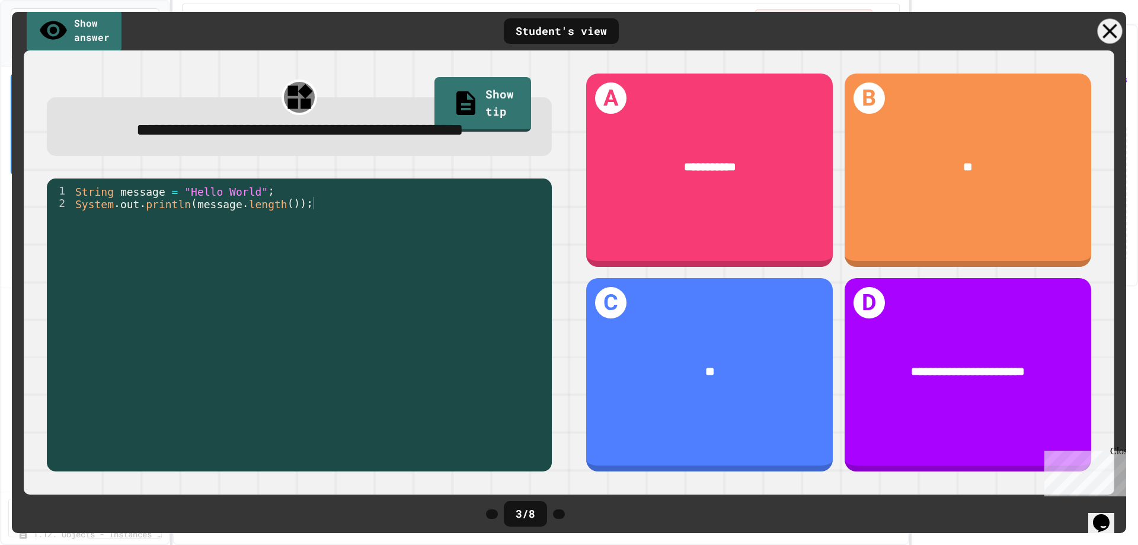
click at [1105, 31] on icon at bounding box center [1110, 31] width 25 height 25
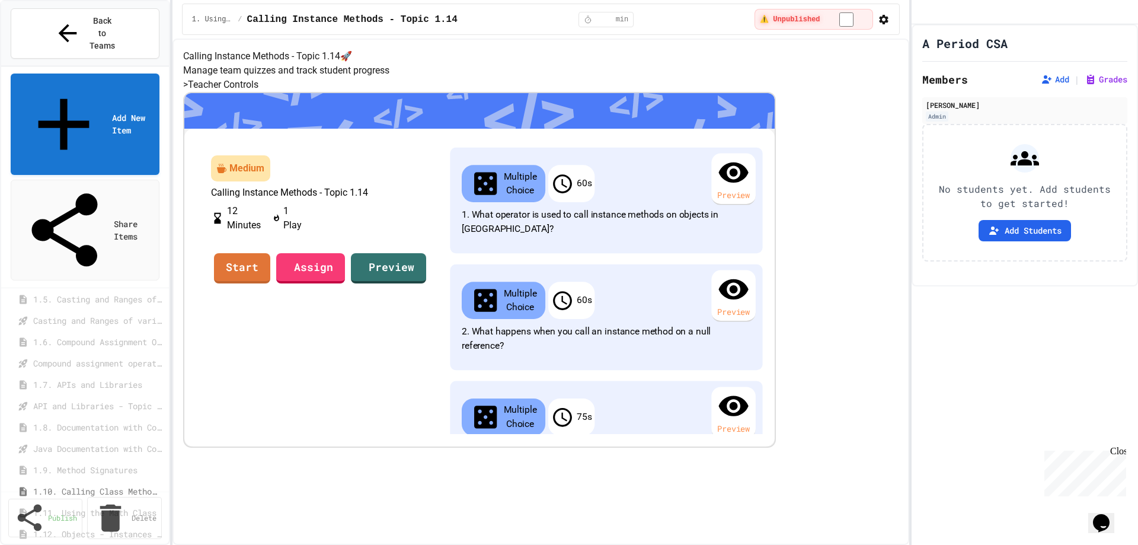
click at [71, 485] on span "1.10. Calling Class Methods" at bounding box center [96, 491] width 126 height 12
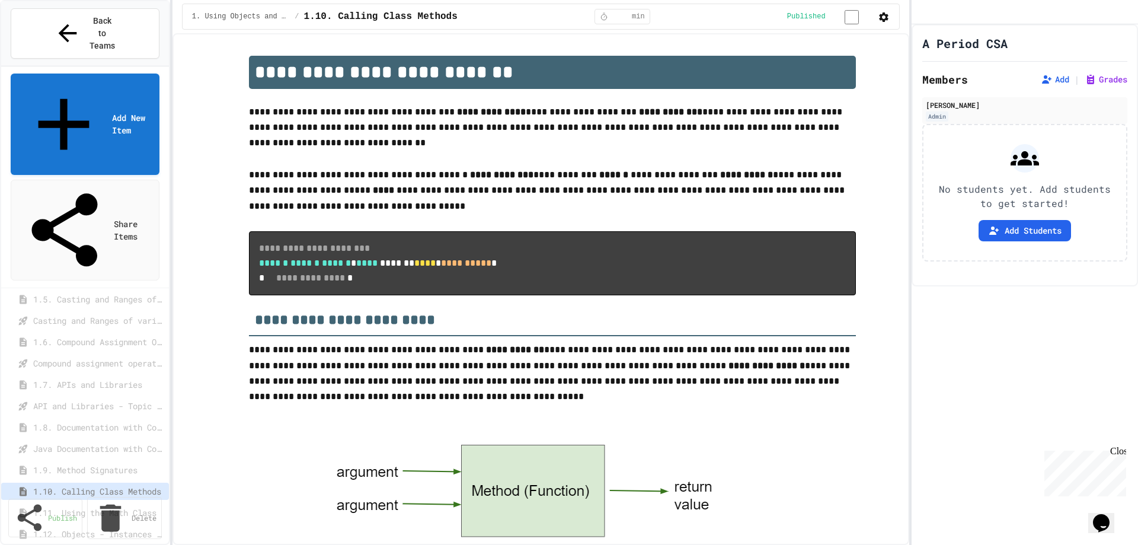
scroll to position [867, 0]
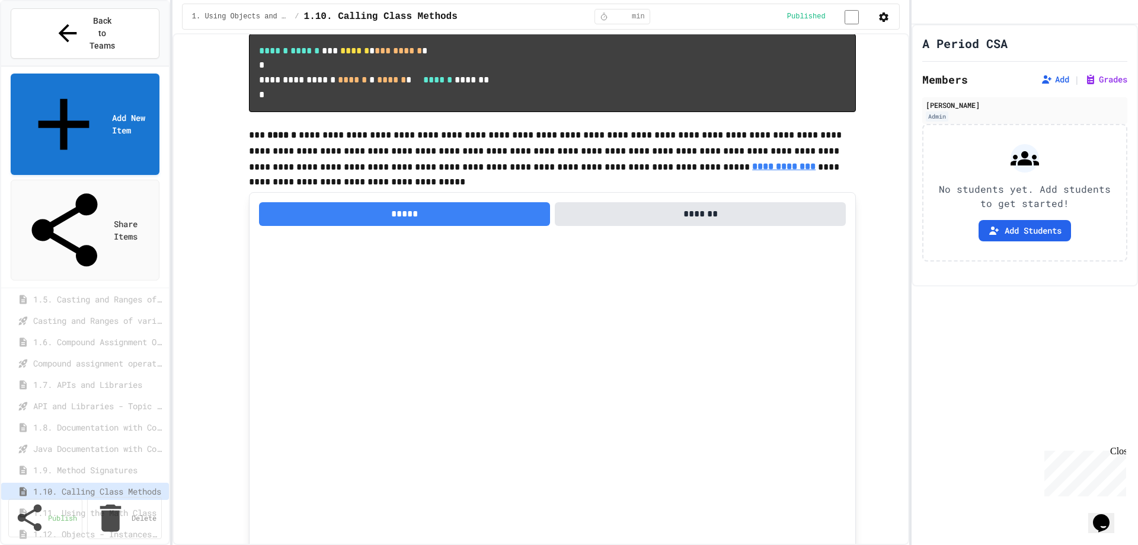
click at [93, 528] on span "1.12. Objects - Instances of Classes" at bounding box center [95, 534] width 124 height 12
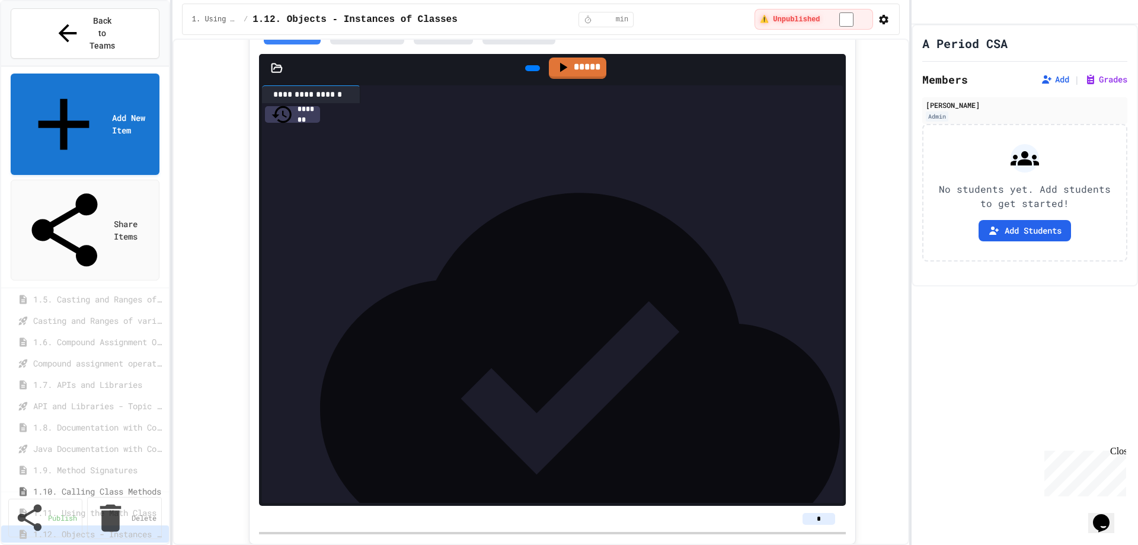
scroll to position [8772, 0]
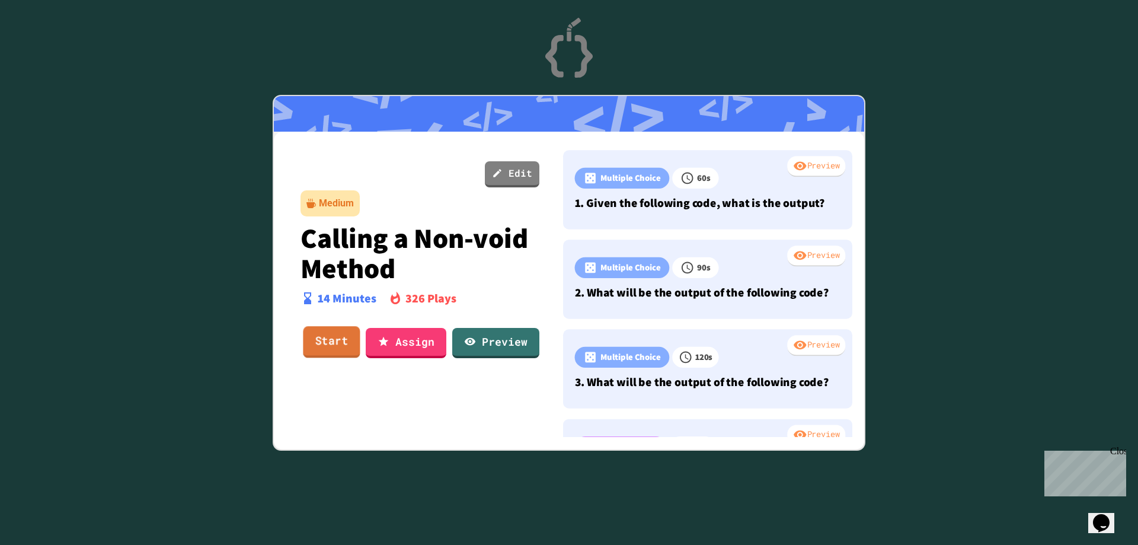
click at [346, 342] on link "Start" at bounding box center [331, 342] width 57 height 32
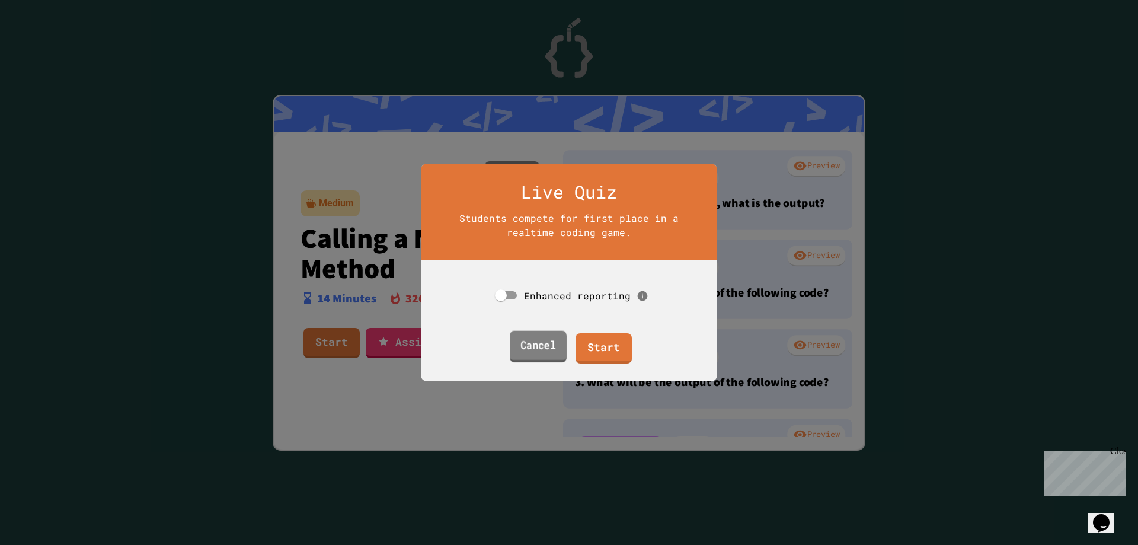
click at [544, 338] on link "Cancel" at bounding box center [538, 347] width 57 height 32
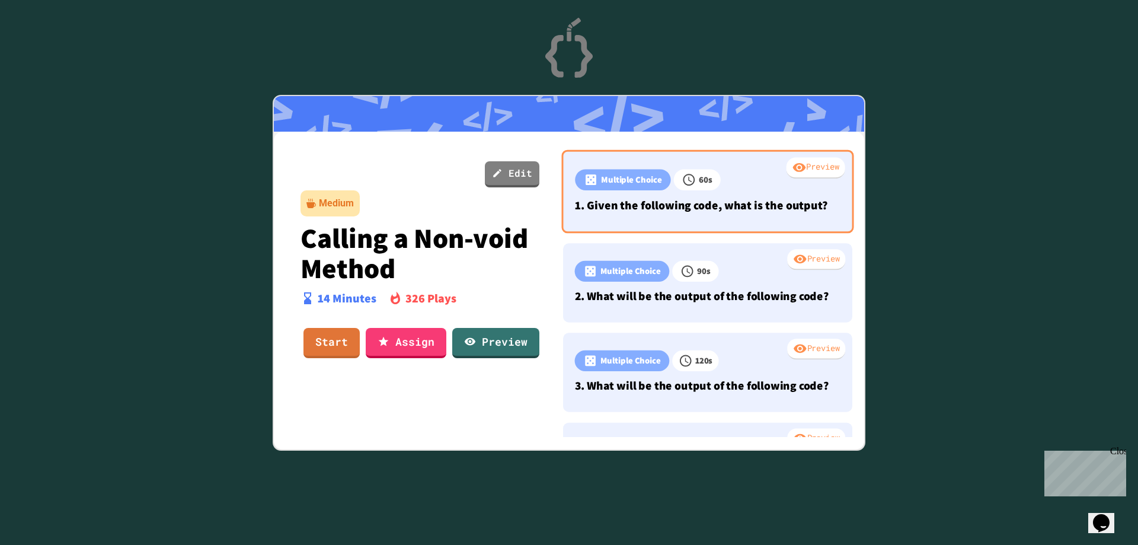
click at [740, 208] on p "1. Given the following code, what is the output?" at bounding box center [707, 205] width 265 height 18
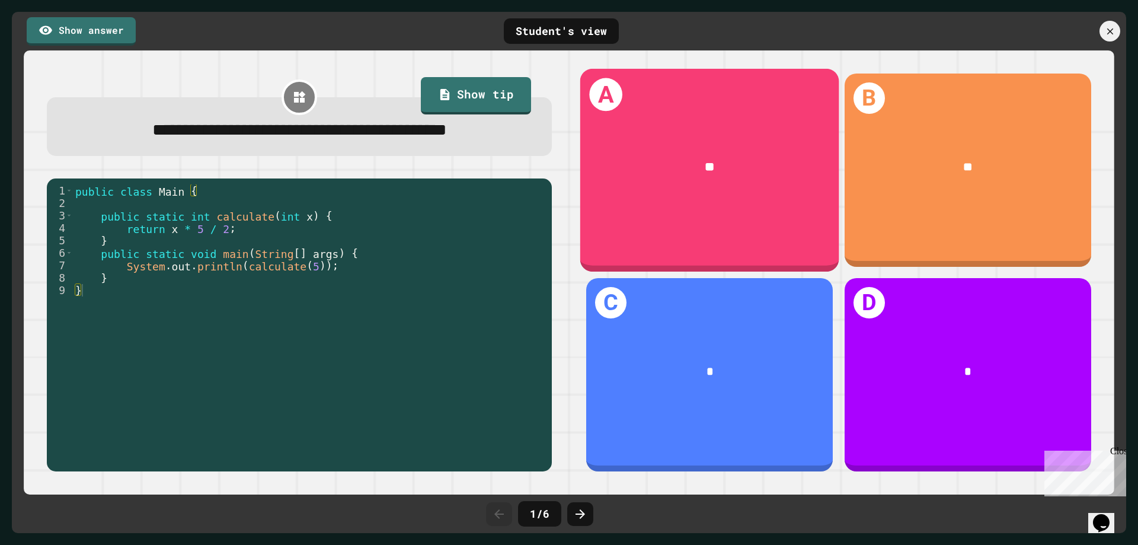
click at [723, 181] on div "**" at bounding box center [709, 167] width 259 height 69
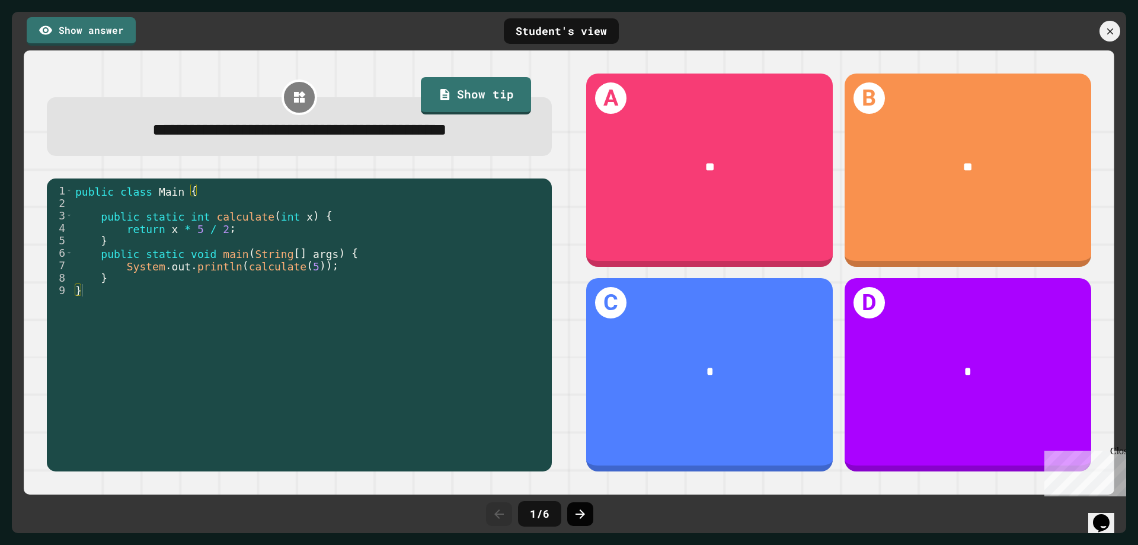
click at [585, 512] on icon at bounding box center [580, 514] width 14 height 14
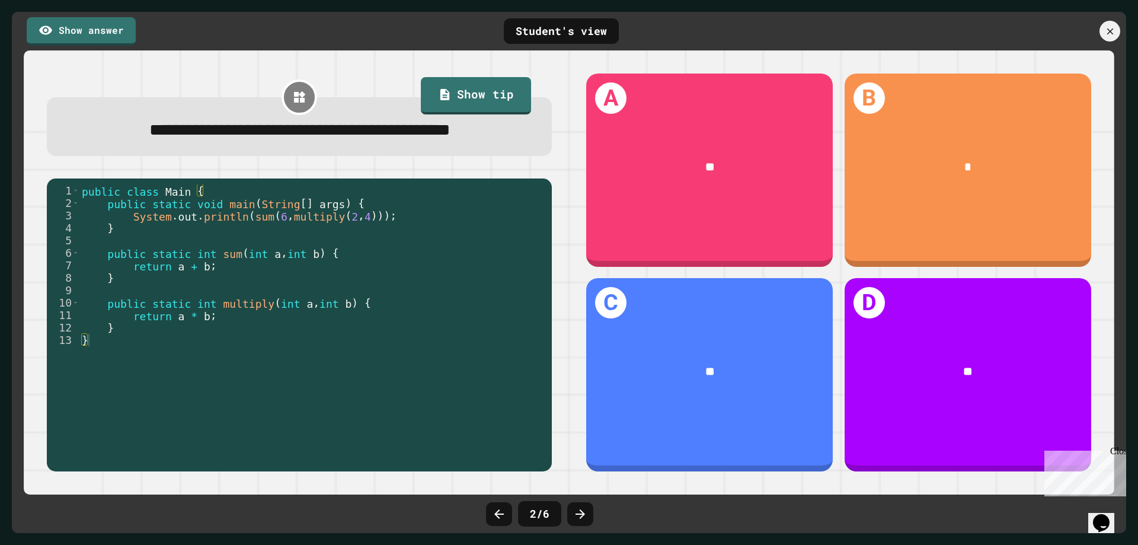
click at [585, 512] on icon at bounding box center [580, 514] width 14 height 14
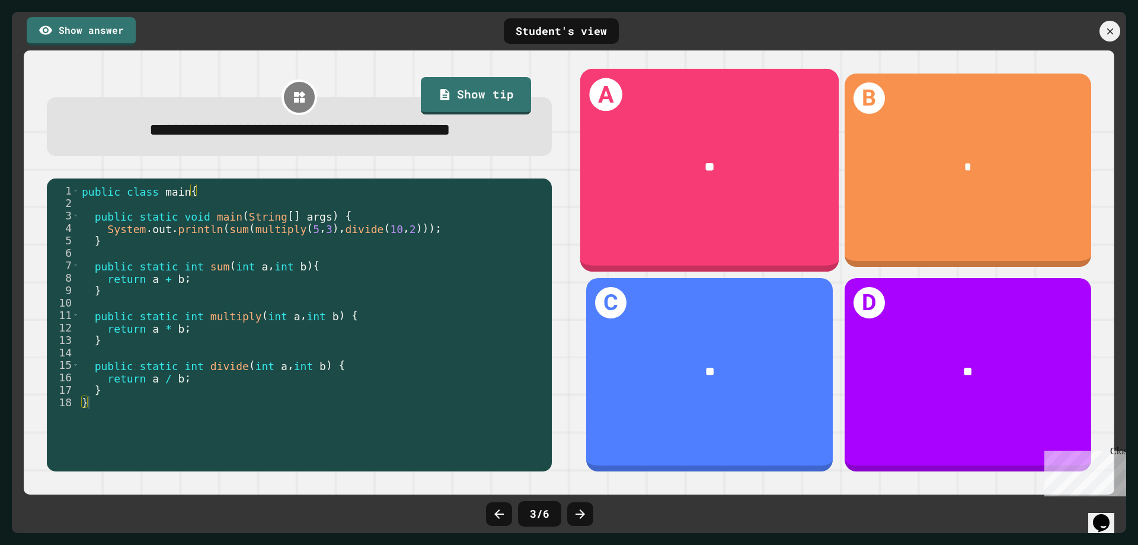
drag, startPoint x: 654, startPoint y: 143, endPoint x: 650, endPoint y: 198, distance: 54.6
click at [650, 198] on div "**" at bounding box center [709, 167] width 259 height 69
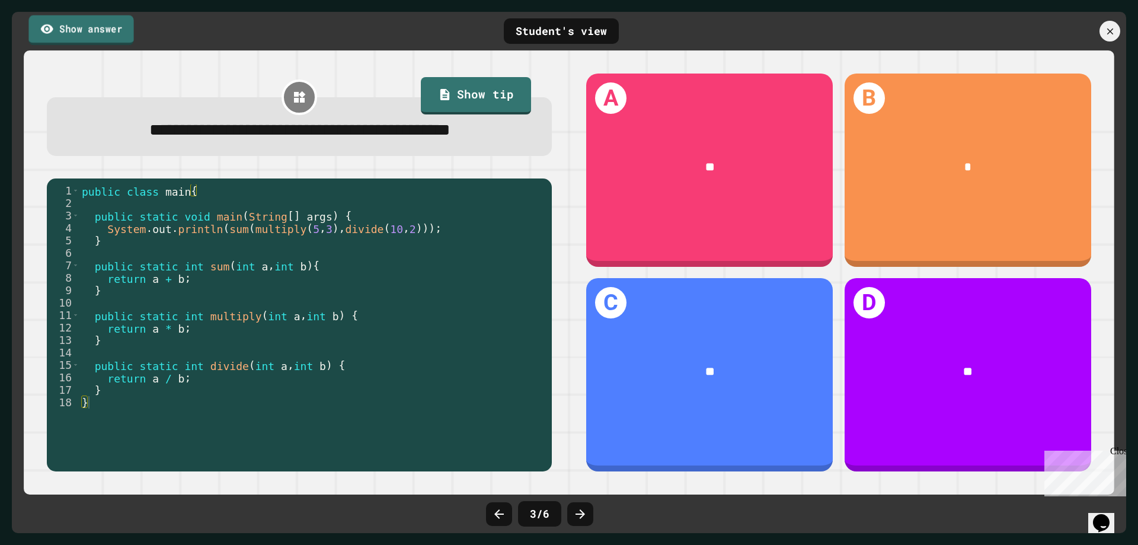
click at [106, 29] on link "Show answer" at bounding box center [80, 30] width 105 height 30
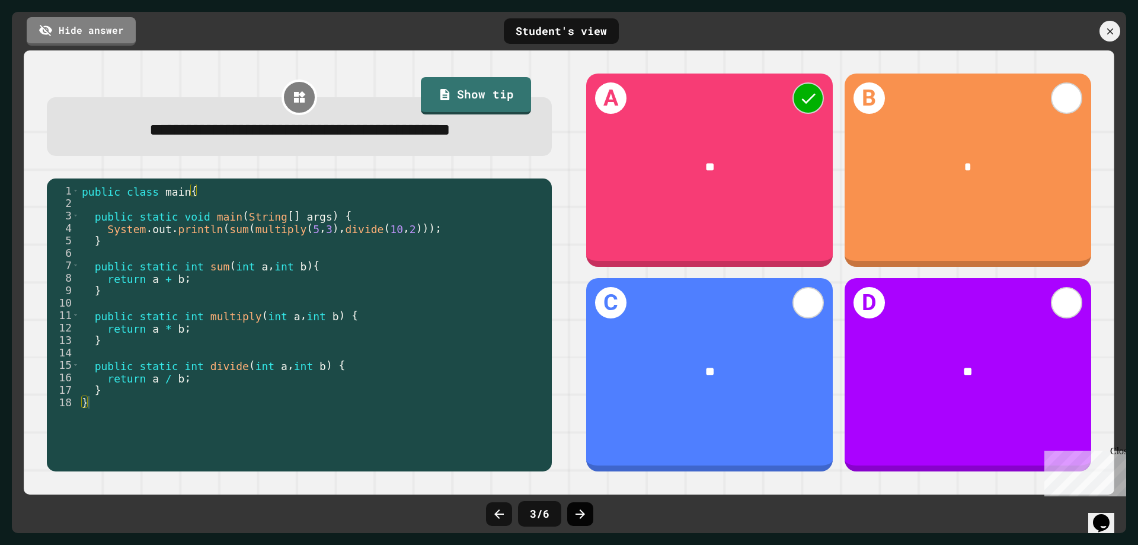
click at [582, 510] on icon at bounding box center [580, 514] width 14 height 14
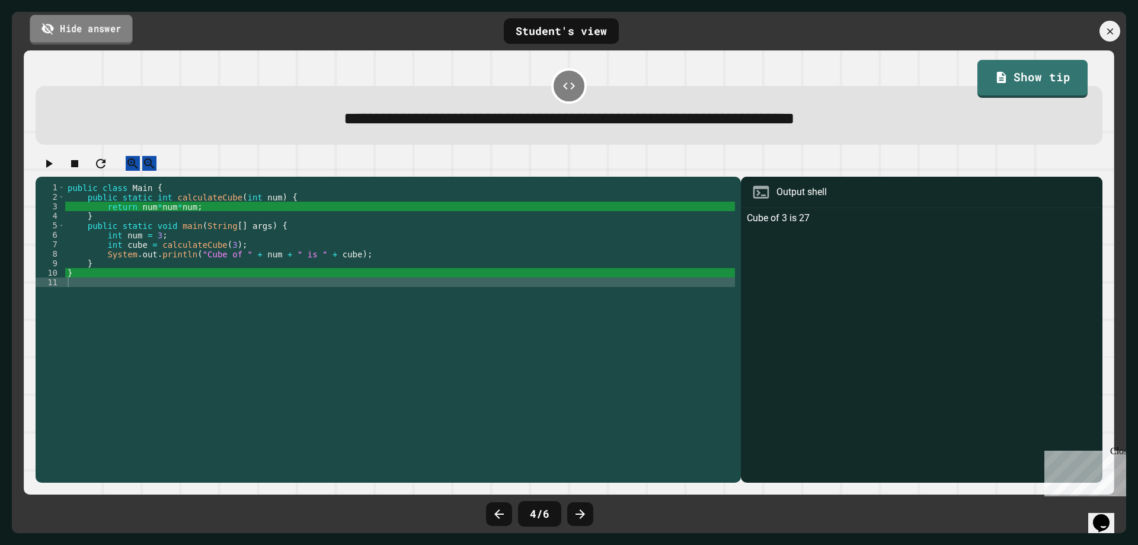
click at [122, 27] on link "Hide answer" at bounding box center [81, 30] width 103 height 30
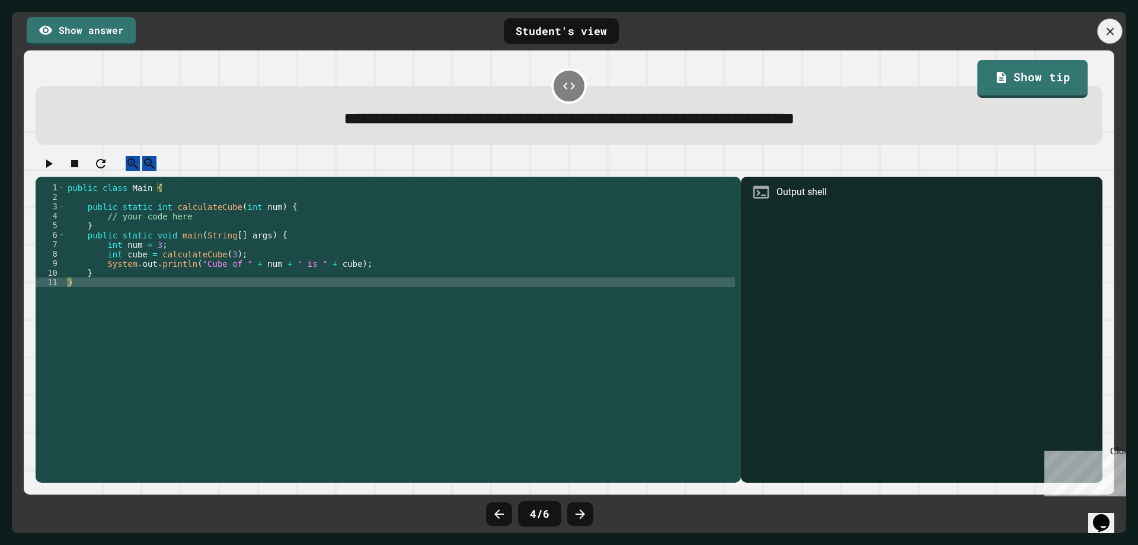
click at [1114, 29] on icon at bounding box center [1110, 31] width 13 height 13
